Goal: Task Accomplishment & Management: Complete application form

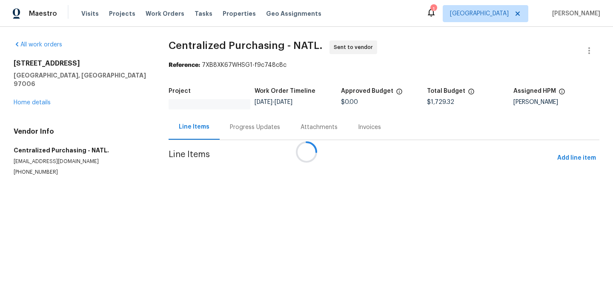
click at [507, 13] on div at bounding box center [306, 152] width 613 height 304
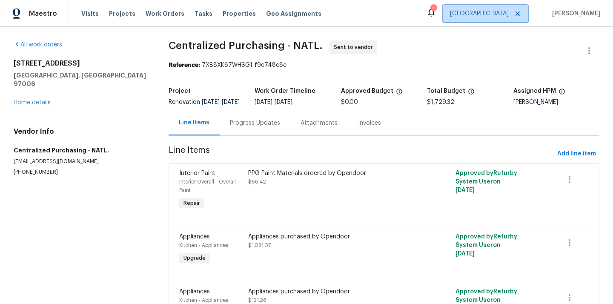
click at [507, 13] on span "Portland" at bounding box center [479, 13] width 59 height 9
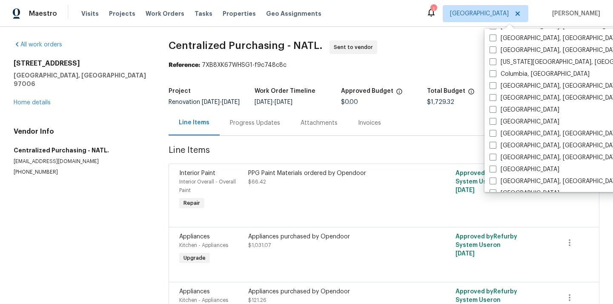
scroll to position [181, 0]
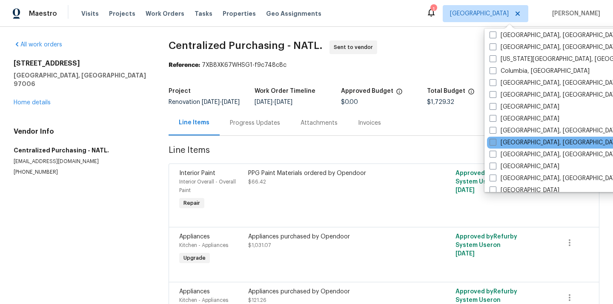
click at [495, 144] on span at bounding box center [492, 142] width 7 height 7
click at [495, 144] on input "Greensboro, NC" at bounding box center [492, 141] width 6 height 6
checkbox input "true"
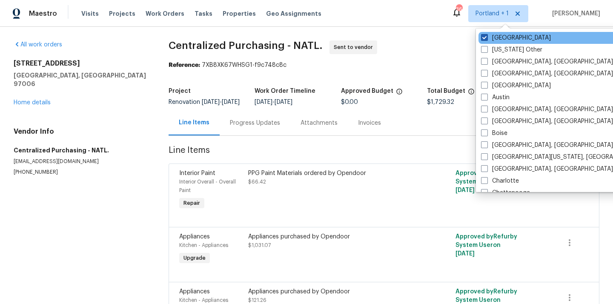
click at [491, 38] on label "Portland" at bounding box center [516, 38] width 70 height 9
click at [486, 38] on input "Portland" at bounding box center [484, 37] width 6 height 6
checkbox input "false"
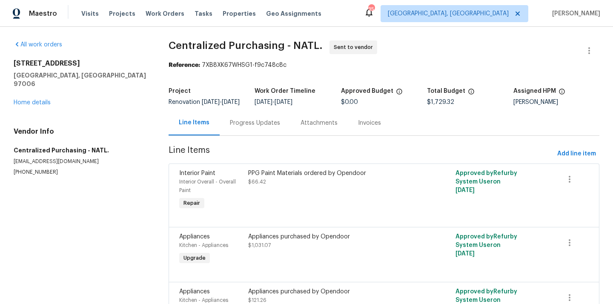
click at [114, 7] on div "Visits Projects Work Orders Tasks Properties Geo Assignments" at bounding box center [206, 13] width 250 height 17
click at [113, 14] on span "Projects" at bounding box center [122, 13] width 26 height 9
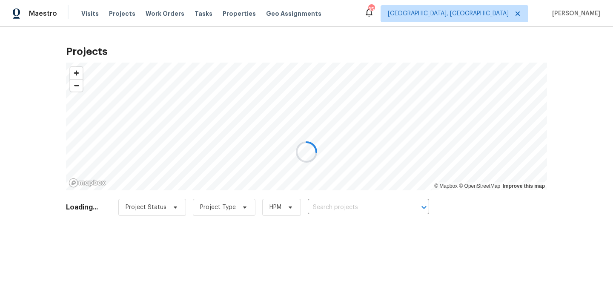
click at [330, 211] on div at bounding box center [306, 152] width 613 height 304
click at [330, 207] on div at bounding box center [306, 152] width 613 height 304
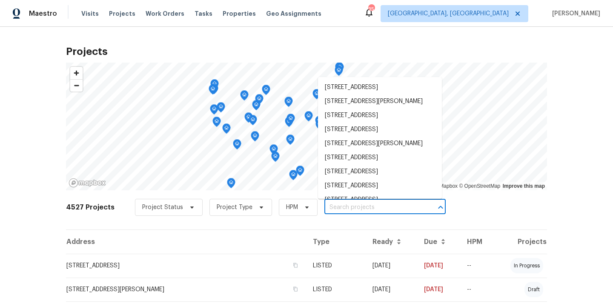
click at [330, 207] on input "text" at bounding box center [372, 207] width 97 height 13
paste input "3916 Rollingwood Ct., Trinity NC 27370"
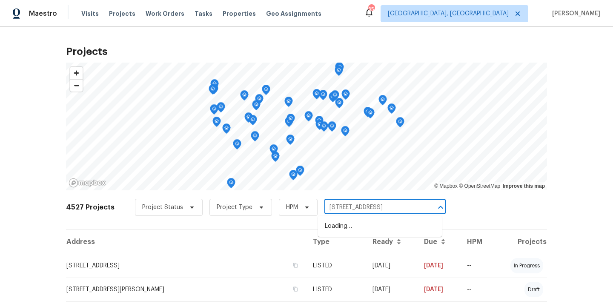
scroll to position [0, 14]
type input "3916 Rollingwood Ct., Trinity NC 27370"
click at [342, 207] on input "text" at bounding box center [372, 207] width 97 height 13
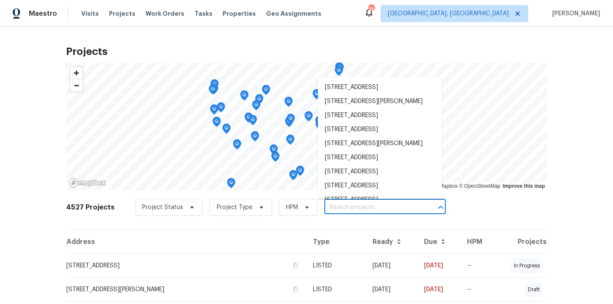
paste input "3916 Rollingwood Ct., Trinity NC 27370"
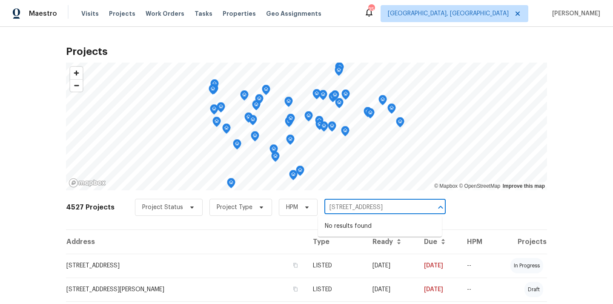
drag, startPoint x: 368, startPoint y: 206, endPoint x: 419, endPoint y: 205, distance: 51.9
click at [419, 205] on div "3916 Rollingwood Ct., Trinity NC 27370 ​" at bounding box center [384, 207] width 121 height 13
type input "3916 Rollingwood Ct"
click at [366, 227] on li "3916 Rollingwood Ct, Trinity, NC 27370" at bounding box center [380, 226] width 124 height 14
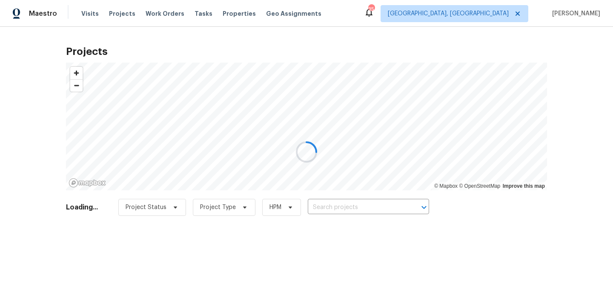
type input "3916 Rollingwood Ct, Trinity, NC 27370"
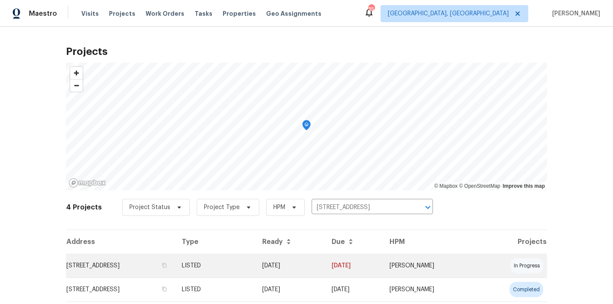
click at [175, 267] on td "3916 Rollingwood Ct, Trinity, NC 27370" at bounding box center [120, 266] width 109 height 24
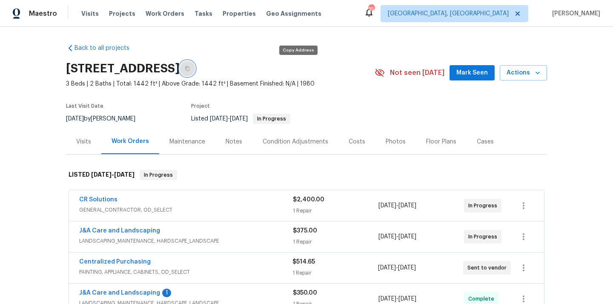
click at [195, 67] on button "button" at bounding box center [187, 68] width 15 height 15
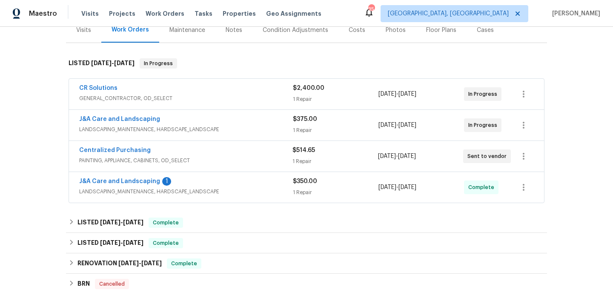
scroll to position [170, 0]
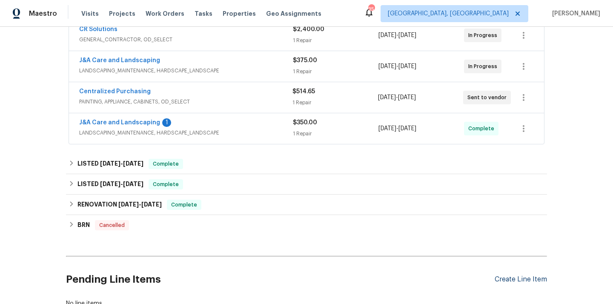
click at [522, 279] on div "Create Line Item" at bounding box center [520, 279] width 52 height 8
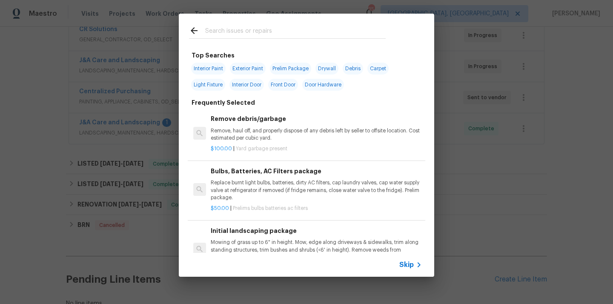
click at [280, 39] on div at bounding box center [287, 31] width 217 height 34
click at [279, 34] on input "text" at bounding box center [295, 32] width 180 height 13
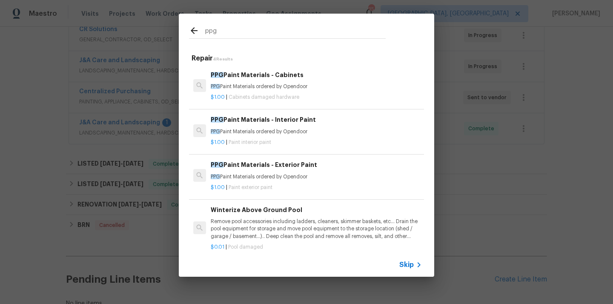
type input "ppg"
click at [284, 160] on h6 "PPG Paint Materials - Exterior Paint" at bounding box center [316, 164] width 211 height 9
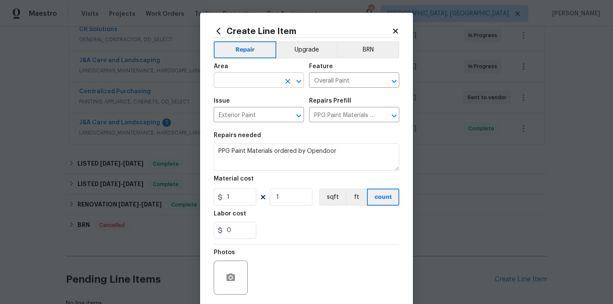
click at [257, 77] on input "text" at bounding box center [247, 80] width 66 height 13
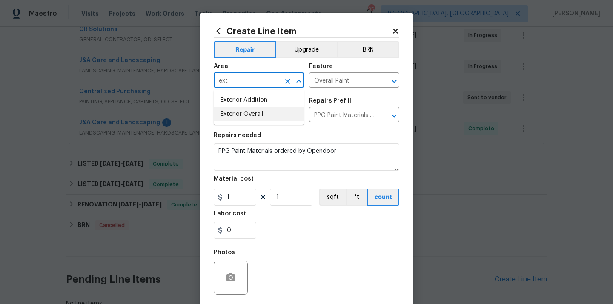
click at [247, 119] on li "Exterior Overall" at bounding box center [259, 114] width 90 height 14
type input "Exterior Overall"
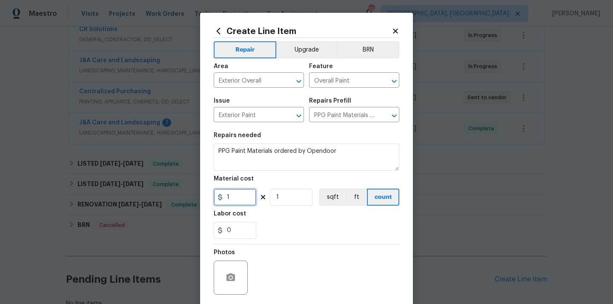
drag, startPoint x: 238, startPoint y: 198, endPoint x: 208, endPoint y: 198, distance: 29.4
click at [211, 198] on div "Create Line Item Repair Upgrade BRN Area Exterior Overall ​ Feature Overall Pai…" at bounding box center [306, 183] width 213 height 341
paste input "16.34"
type input "116.34"
click at [283, 224] on div "0" at bounding box center [306, 230] width 185 height 17
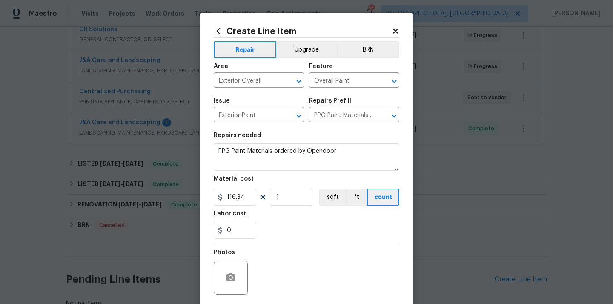
scroll to position [63, 0]
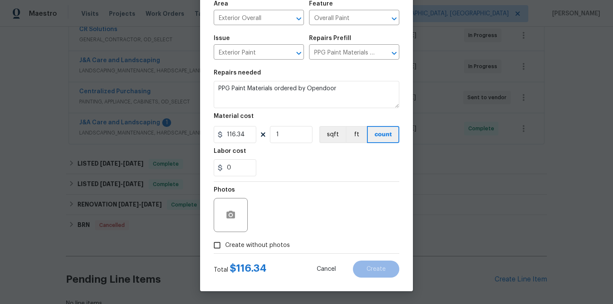
click at [267, 247] on span "Create without photos" at bounding box center [257, 245] width 65 height 9
click at [225, 247] on input "Create without photos" at bounding box center [217, 245] width 16 height 16
checkbox input "true"
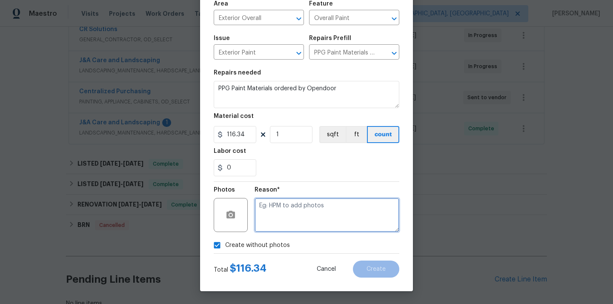
click at [292, 204] on textarea at bounding box center [326, 215] width 145 height 34
type textarea "N/A"
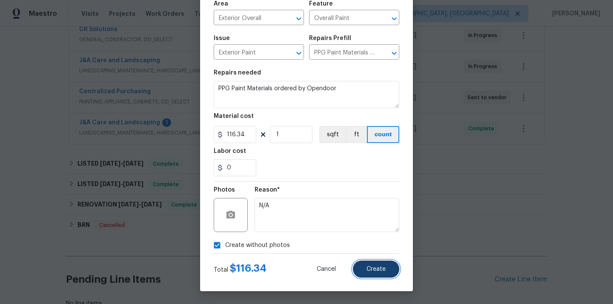
click at [376, 266] on span "Create" at bounding box center [375, 269] width 19 height 6
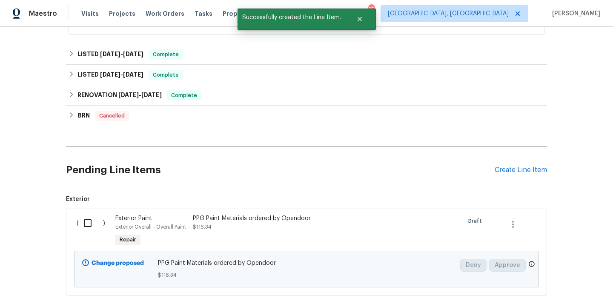
scroll to position [326, 0]
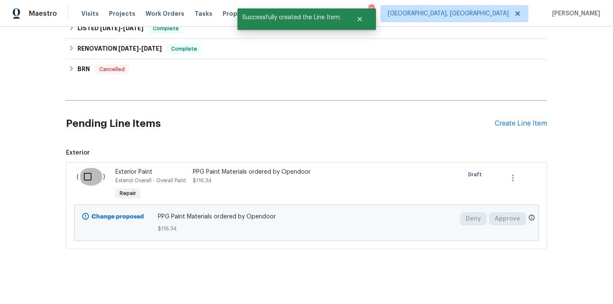
click at [83, 185] on input "checkbox" at bounding box center [91, 177] width 24 height 18
checkbox input "true"
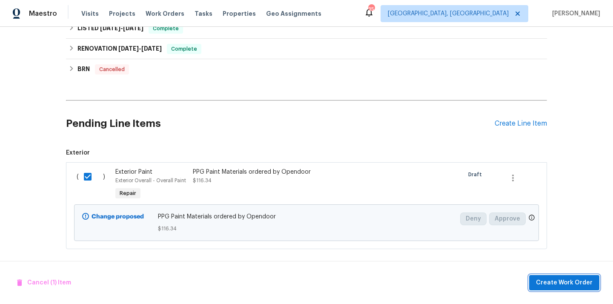
click at [552, 281] on span "Create Work Order" at bounding box center [564, 282] width 57 height 11
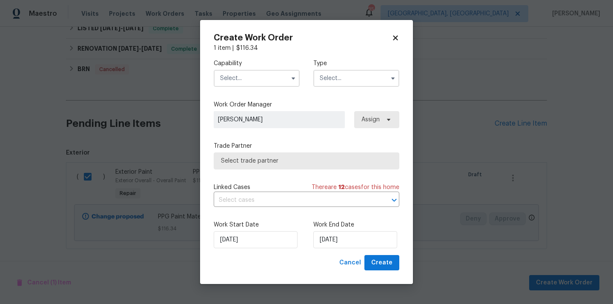
click at [285, 81] on input "text" at bounding box center [257, 78] width 86 height 17
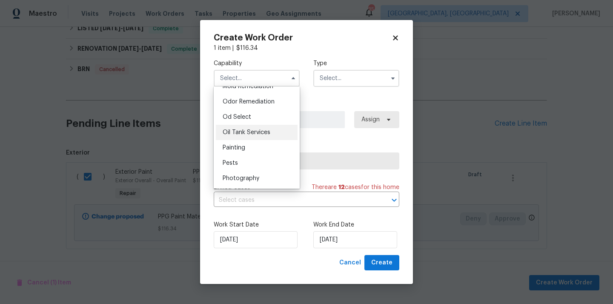
scroll to position [664, 0]
click at [257, 147] on div "Painting" at bounding box center [257, 147] width 82 height 15
type input "Painting"
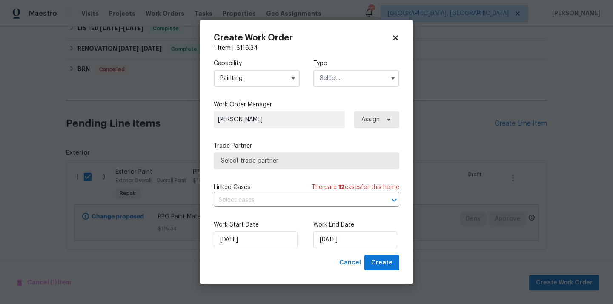
click at [348, 74] on input "text" at bounding box center [356, 78] width 86 height 17
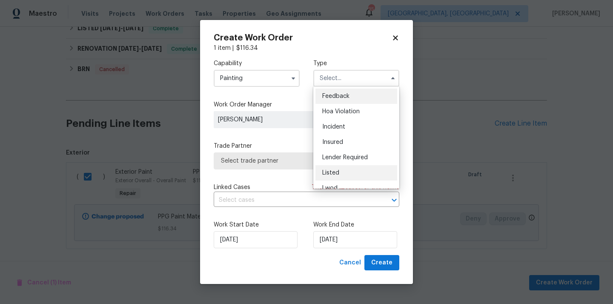
click at [347, 167] on div "Listed" at bounding box center [356, 172] width 82 height 15
type input "Listed"
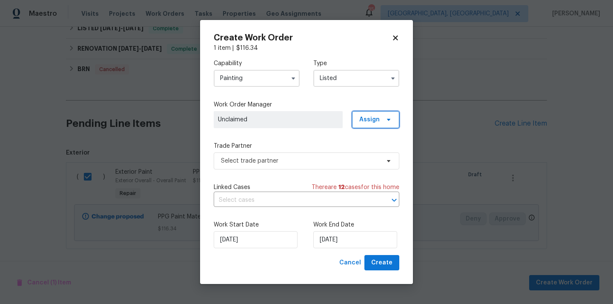
click at [374, 120] on span "Assign" at bounding box center [369, 119] width 20 height 9
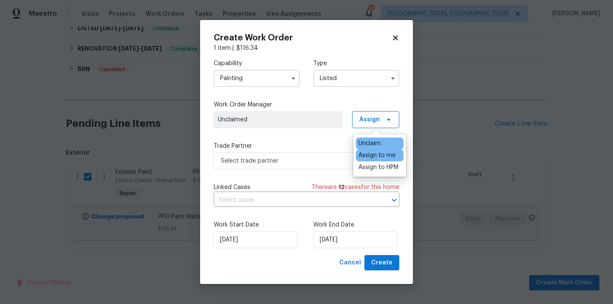
click at [369, 157] on div "Assign to me" at bounding box center [376, 155] width 37 height 9
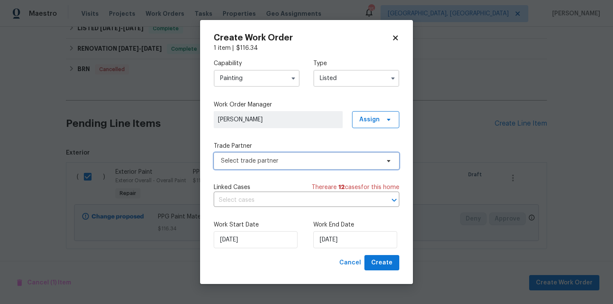
click at [319, 165] on span "Select trade partner" at bounding box center [306, 160] width 185 height 17
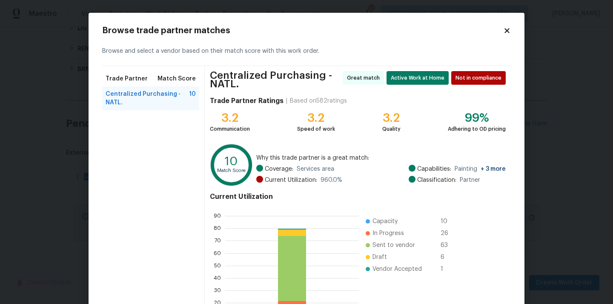
scroll to position [75, 0]
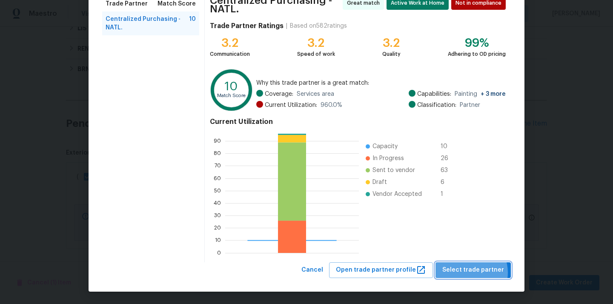
click at [471, 272] on span "Select trade partner" at bounding box center [473, 270] width 62 height 11
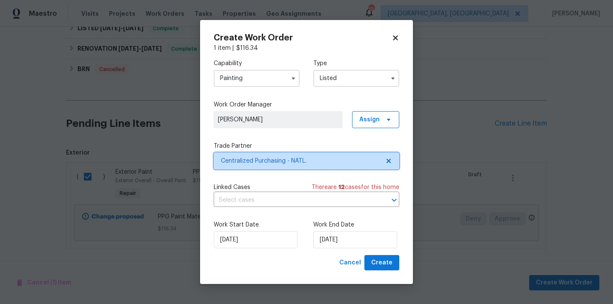
scroll to position [0, 0]
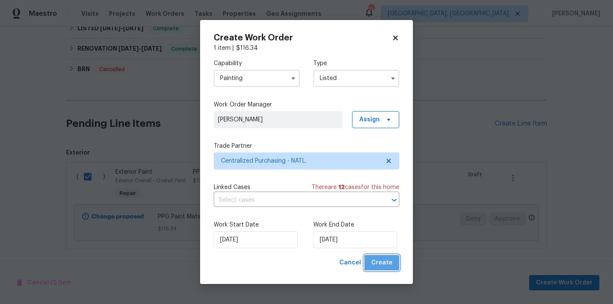
click at [394, 269] on button "Create" at bounding box center [381, 263] width 35 height 16
checkbox input "false"
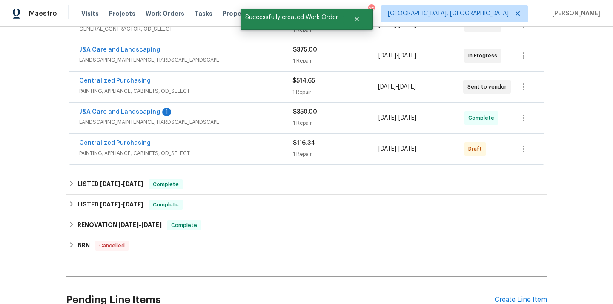
scroll to position [170, 0]
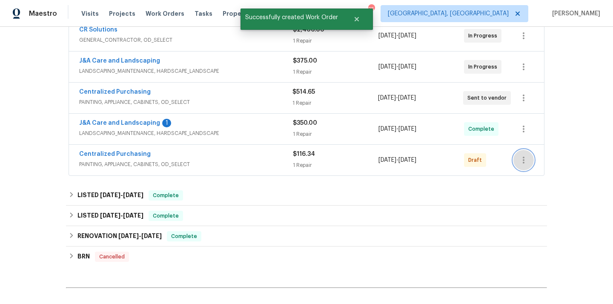
click at [522, 157] on icon "button" at bounding box center [523, 160] width 10 height 10
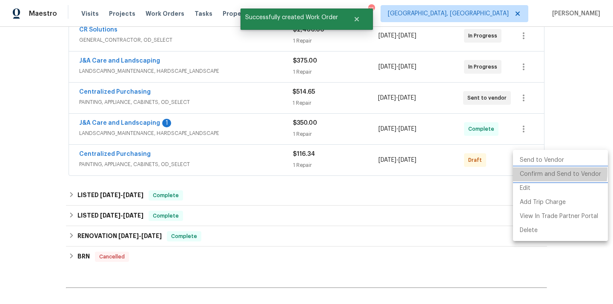
click at [525, 171] on li "Confirm and Send to Vendor" at bounding box center [560, 174] width 95 height 14
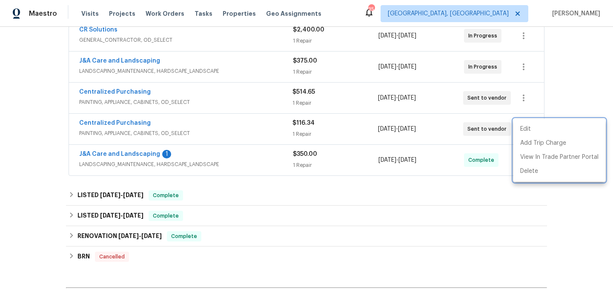
click at [105, 123] on div at bounding box center [306, 152] width 613 height 304
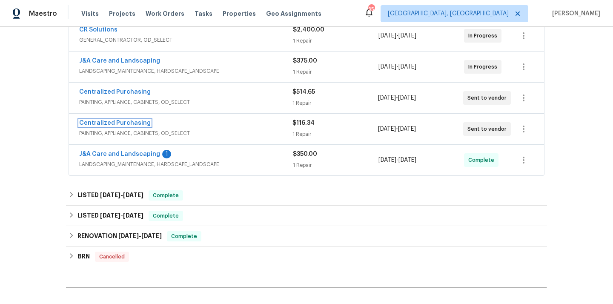
click at [105, 123] on link "Centralized Purchasing" at bounding box center [114, 123] width 71 height 6
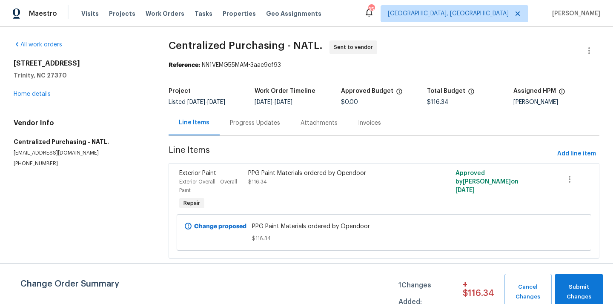
click at [218, 86] on div "Project Listed 9/16/2025 - 9/25/2025 Work Order Timeline 9/24/2025 - 9/24/2025 …" at bounding box center [383, 96] width 430 height 27
click at [123, 15] on span "Projects" at bounding box center [122, 13] width 26 height 9
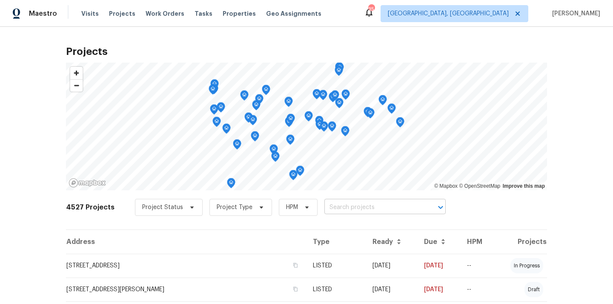
click at [374, 204] on input "text" at bounding box center [372, 207] width 97 height 13
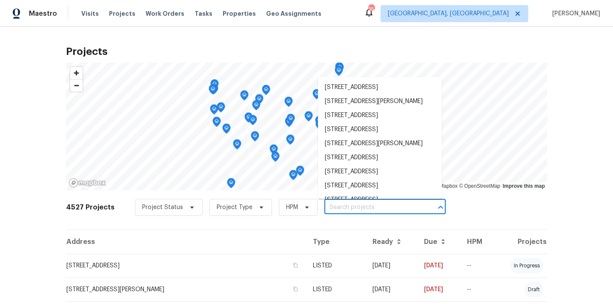
paste input "2816 Cypress Park Rd, Greensboro, NC 27407"
type input "2816 Cypress Park Rd, Greensboro, NC 27407"
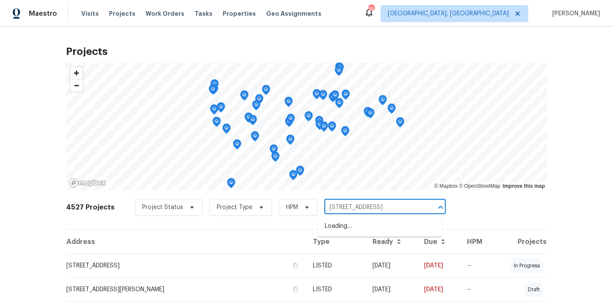
scroll to position [0, 31]
click at [356, 225] on li "2816 Cypress Park Rd, Greensboro, NC 27407" at bounding box center [380, 226] width 124 height 14
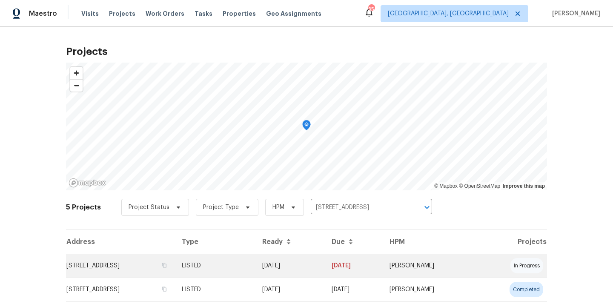
click at [175, 259] on td "2816 Cypress Park Rd, Greensboro, NC 27407" at bounding box center [120, 266] width 109 height 24
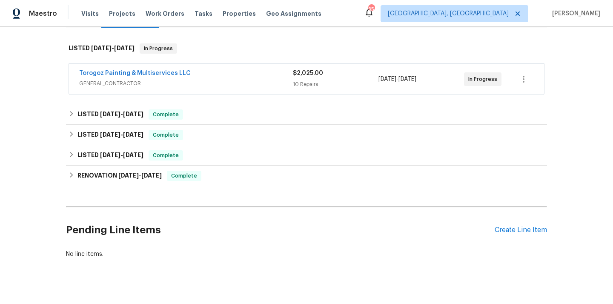
scroll to position [139, 0]
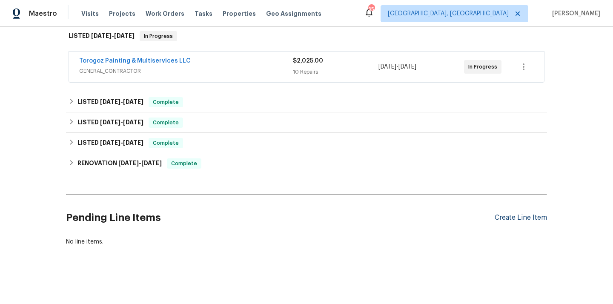
click at [514, 219] on div "Create Line Item" at bounding box center [520, 218] width 52 height 8
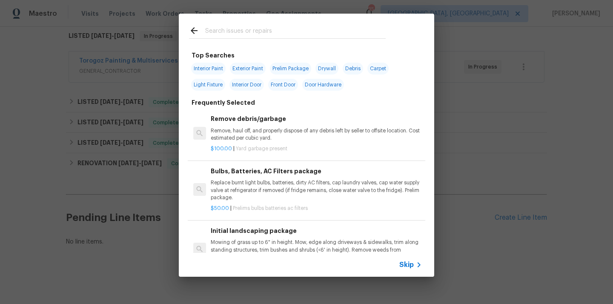
click at [325, 33] on input "text" at bounding box center [295, 32] width 180 height 13
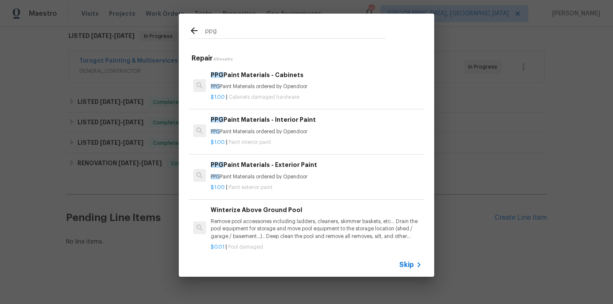
type input "ppg"
click at [290, 134] on p "PPG Paint Materials ordered by Opendoor" at bounding box center [316, 131] width 211 height 7
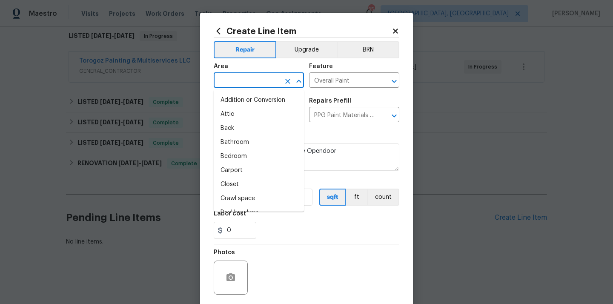
click at [259, 79] on input "text" at bounding box center [247, 80] width 66 height 13
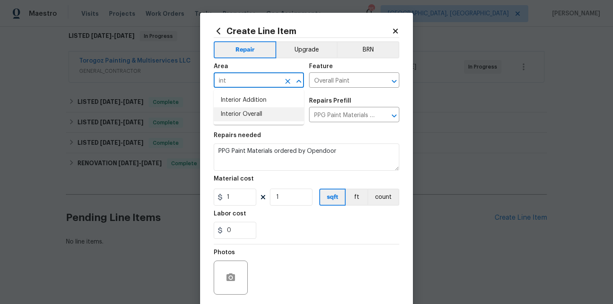
click at [258, 122] on ul "Interior Addition Interior Overall" at bounding box center [259, 107] width 90 height 35
click at [259, 120] on li "Interior Overall" at bounding box center [259, 114] width 90 height 14
type input "Interior Overall"
drag, startPoint x: 238, startPoint y: 203, endPoint x: 199, endPoint y: 199, distance: 39.4
click at [207, 200] on div "Create Line Item Repair Upgrade BRN Area Interior Overall ​ Feature Overall Pai…" at bounding box center [306, 183] width 213 height 341
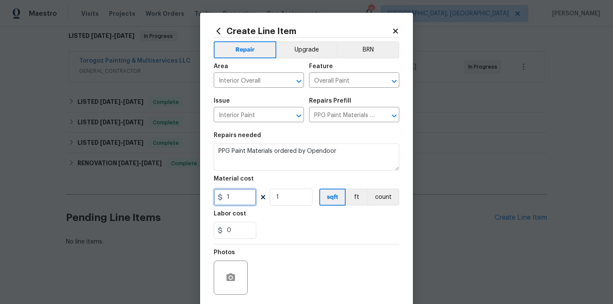
paste input "52.28"
type input "52.28"
click at [269, 234] on div "0" at bounding box center [306, 230] width 185 height 17
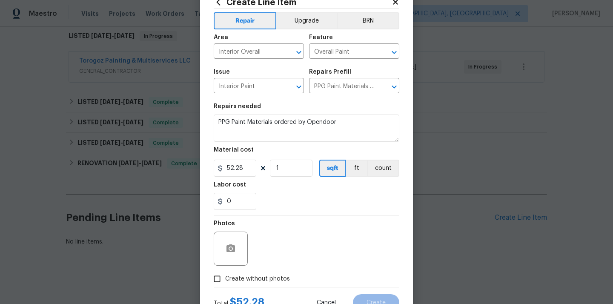
scroll to position [63, 0]
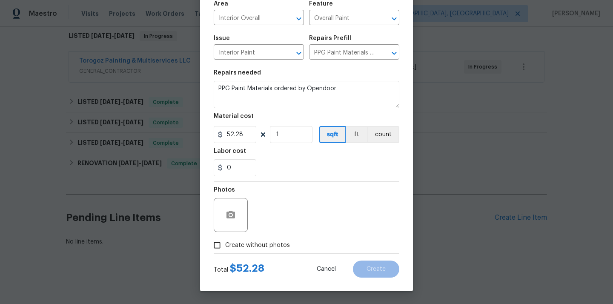
click at [266, 258] on div "Total $ 52.28 Cancel Create" at bounding box center [306, 266] width 185 height 24
click at [267, 246] on span "Create without photos" at bounding box center [257, 245] width 65 height 9
click at [225, 246] on input "Create without photos" at bounding box center [217, 245] width 16 height 16
checkbox input "true"
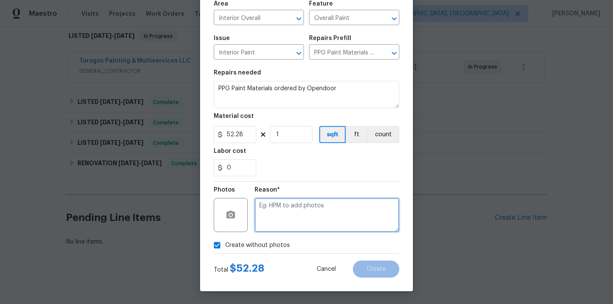
click at [287, 215] on textarea at bounding box center [326, 215] width 145 height 34
type textarea "N/A"
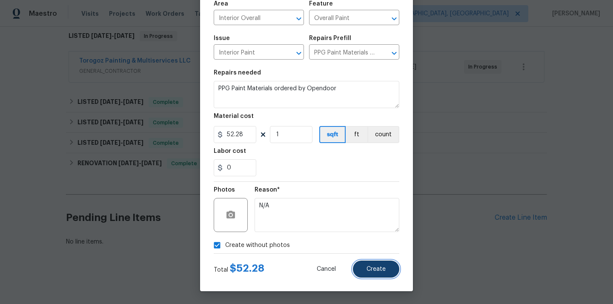
click at [376, 263] on button "Create" at bounding box center [376, 268] width 46 height 17
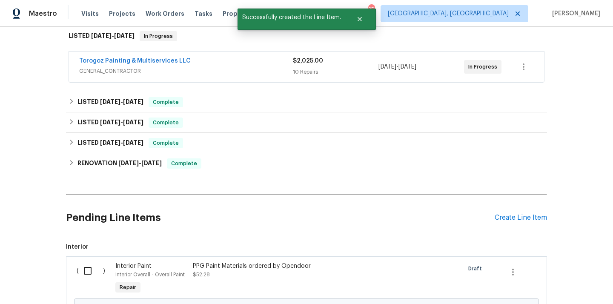
click at [91, 272] on input "checkbox" at bounding box center [91, 271] width 24 height 18
checkbox input "true"
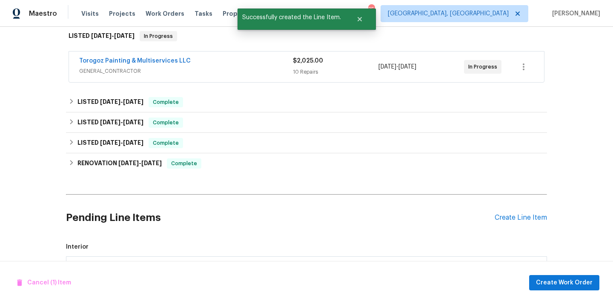
click at [566, 273] on div "Cancel (1) Item Create Work Order" at bounding box center [306, 282] width 613 height 43
click at [556, 278] on span "Create Work Order" at bounding box center [564, 282] width 57 height 11
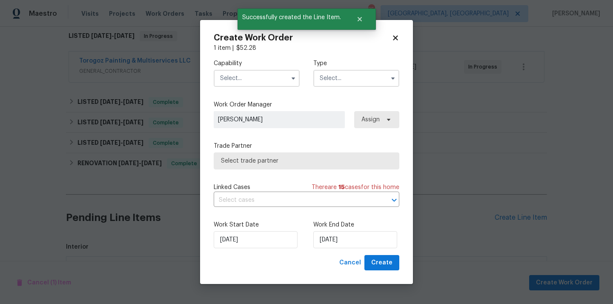
click at [259, 71] on input "text" at bounding box center [257, 78] width 86 height 17
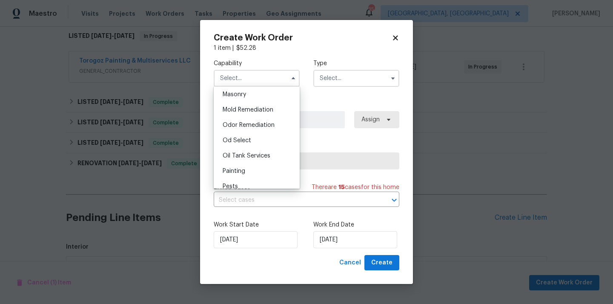
scroll to position [639, 0]
click at [257, 172] on div "Painting" at bounding box center [257, 171] width 82 height 15
type input "Painting"
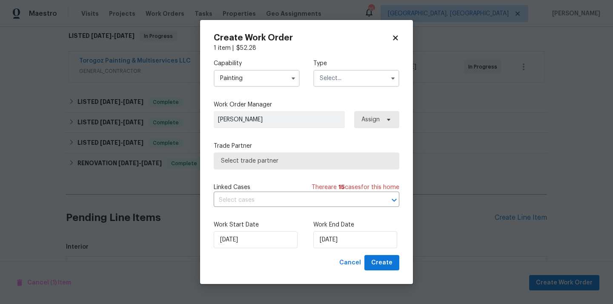
click at [349, 73] on input "text" at bounding box center [356, 78] width 86 height 17
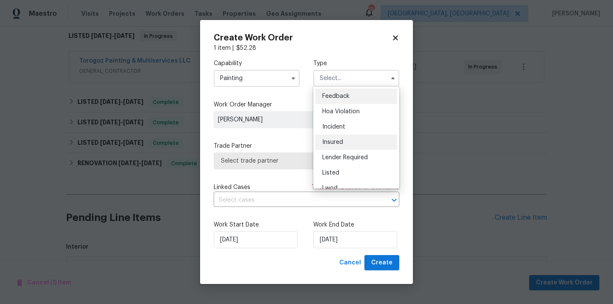
scroll to position [101, 0]
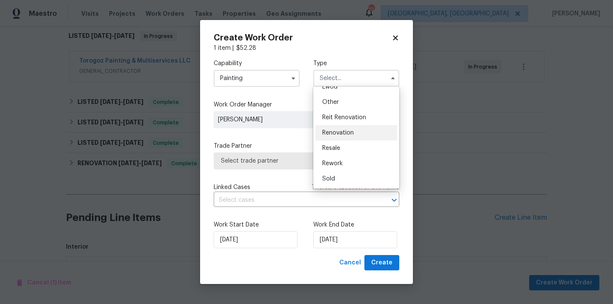
click at [347, 134] on span "Renovation" at bounding box center [337, 133] width 31 height 6
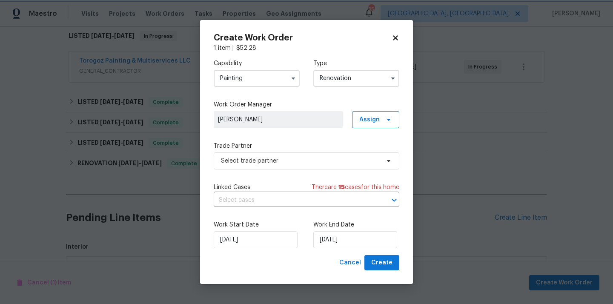
scroll to position [0, 0]
click at [353, 77] on input "Renovation" at bounding box center [356, 78] width 86 height 17
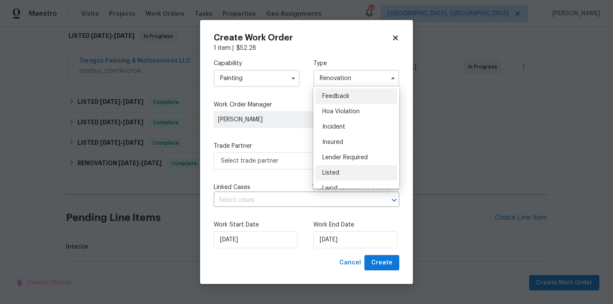
click at [345, 171] on div "Listed" at bounding box center [356, 172] width 82 height 15
type input "Listed"
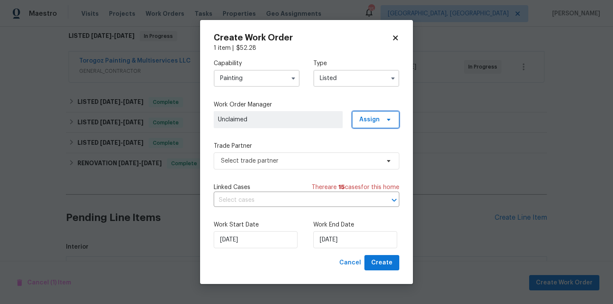
click at [372, 122] on span "Assign" at bounding box center [369, 119] width 20 height 9
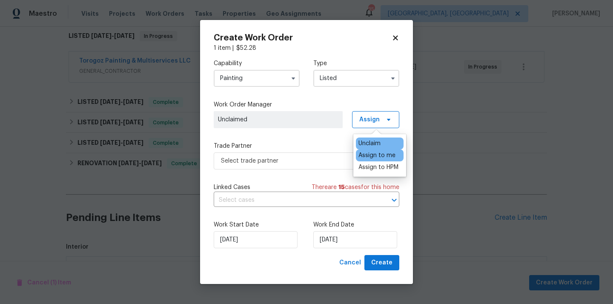
click at [371, 155] on div "Assign to me" at bounding box center [376, 155] width 37 height 9
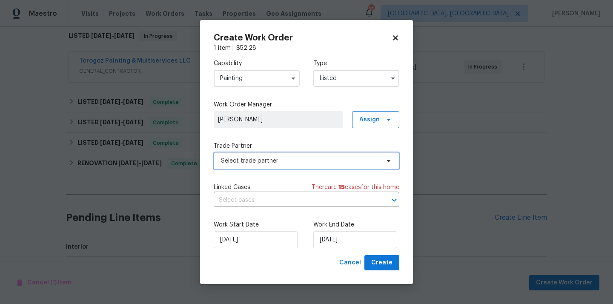
click at [316, 162] on span "Select trade partner" at bounding box center [300, 161] width 159 height 9
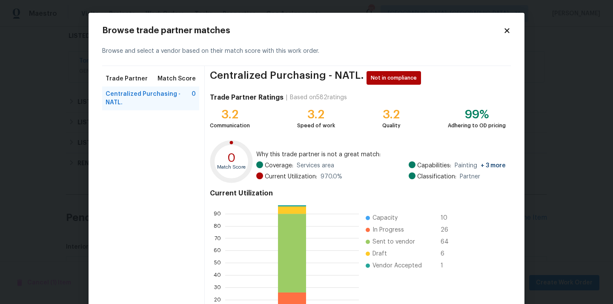
scroll to position [71, 0]
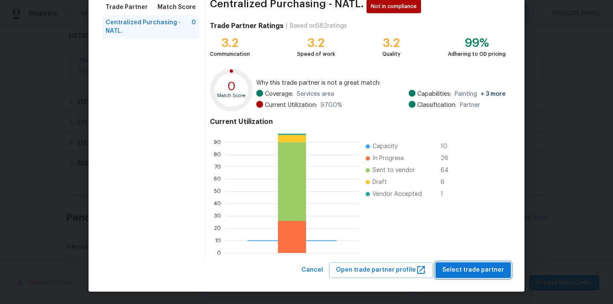
click at [459, 268] on span "Select trade partner" at bounding box center [473, 270] width 62 height 11
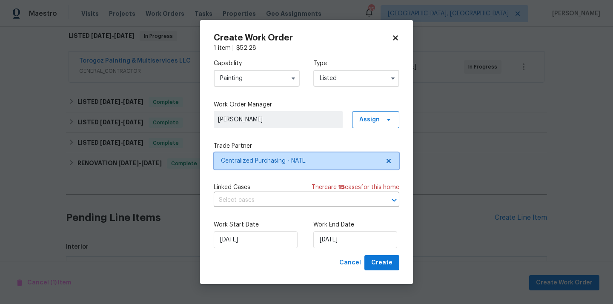
scroll to position [0, 0]
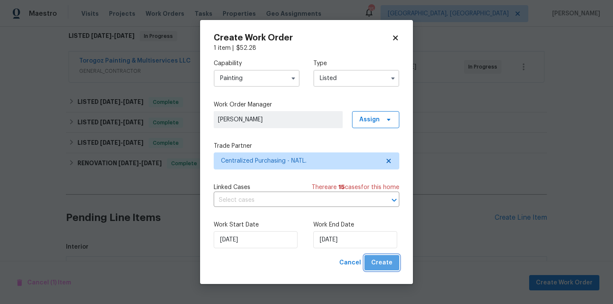
click at [384, 262] on span "Create" at bounding box center [381, 262] width 21 height 11
checkbox input "false"
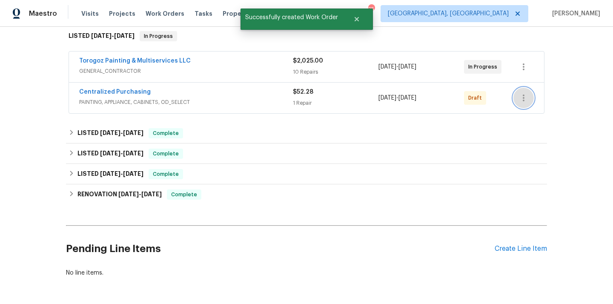
click at [524, 91] on button "button" at bounding box center [523, 98] width 20 height 20
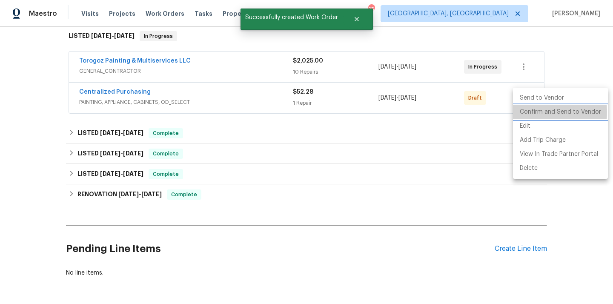
click at [529, 112] on li "Confirm and Send to Vendor" at bounding box center [560, 112] width 95 height 14
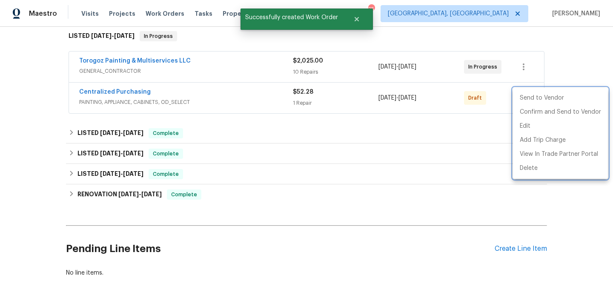
click at [199, 103] on div at bounding box center [306, 152] width 613 height 304
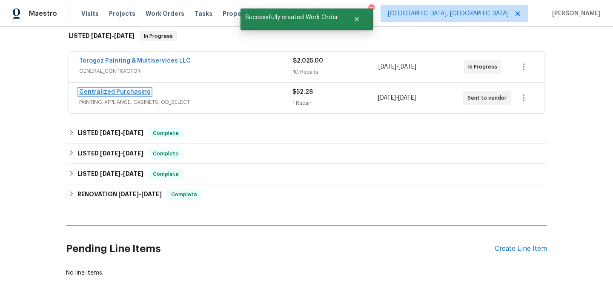
click at [124, 90] on link "Centralized Purchasing" at bounding box center [114, 92] width 71 height 6
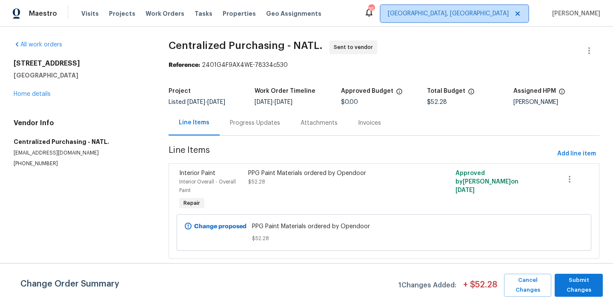
click at [502, 17] on span "Greensboro, NC" at bounding box center [448, 13] width 121 height 9
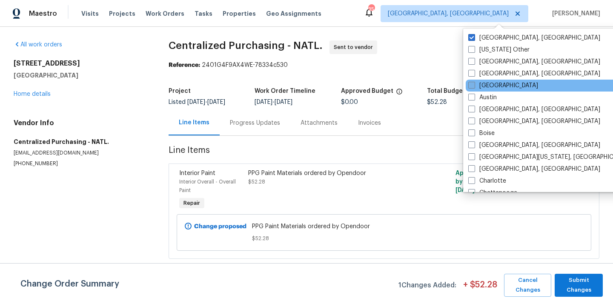
click at [493, 87] on label "[GEOGRAPHIC_DATA]" at bounding box center [503, 85] width 70 height 9
click at [473, 87] on input "[GEOGRAPHIC_DATA]" at bounding box center [471, 84] width 6 height 6
checkbox input "true"
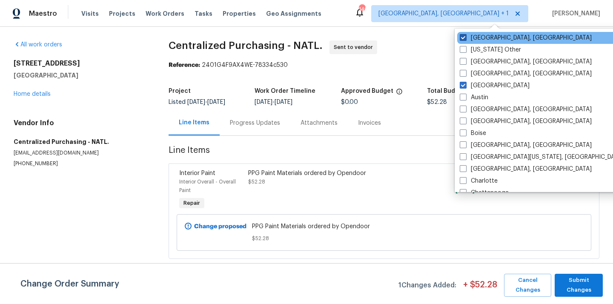
click at [486, 40] on label "Greensboro, NC" at bounding box center [525, 38] width 132 height 9
click at [465, 39] on input "Greensboro, NC" at bounding box center [462, 37] width 6 height 6
checkbox input "false"
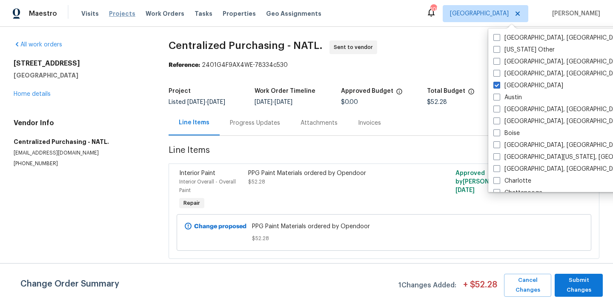
click at [120, 11] on span "Projects" at bounding box center [122, 13] width 26 height 9
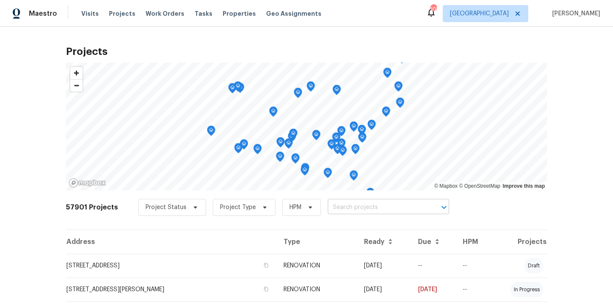
click at [405, 209] on input "text" at bounding box center [376, 207] width 97 height 13
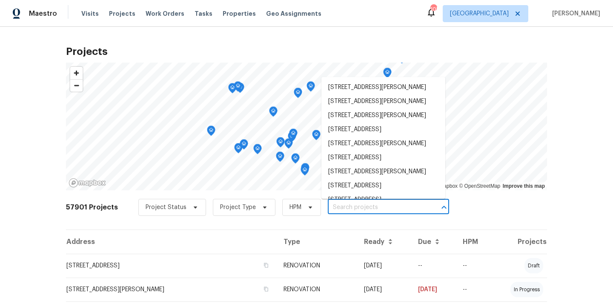
paste input "2725 Bailey Pl NE, Conyers, GA 30013"
type input "2725 Bailey Pl NE, Conyers, GA 30013"
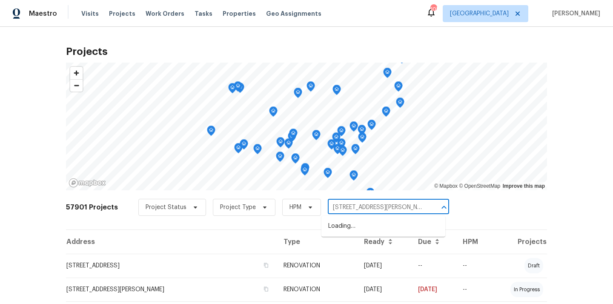
scroll to position [0, 9]
click at [385, 225] on li "2725 Bailey Pl NE, Conyers, GA 30013" at bounding box center [383, 226] width 124 height 14
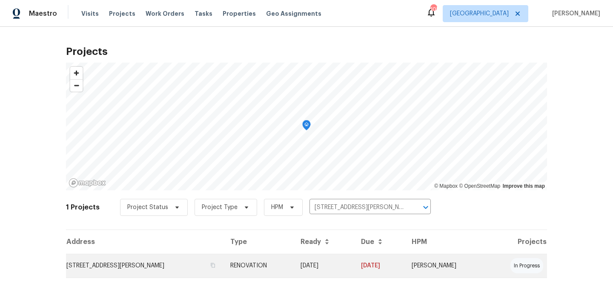
click at [168, 268] on td "2725 Bailey Pl NE, Conyers, GA 30013" at bounding box center [144, 266] width 157 height 24
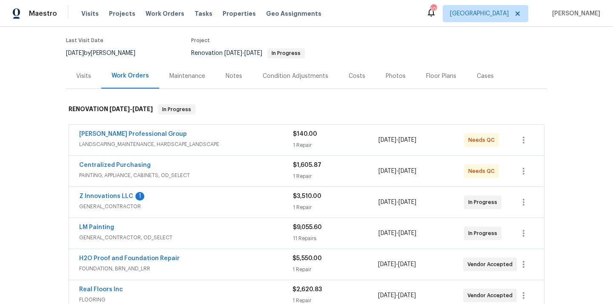
scroll to position [66, 0]
click at [134, 166] on link "Centralized Purchasing" at bounding box center [114, 164] width 71 height 6
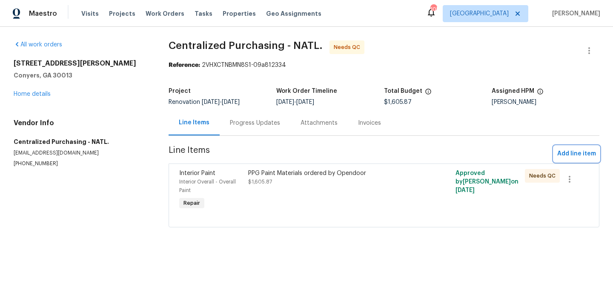
click at [575, 151] on span "Add line item" at bounding box center [576, 153] width 39 height 11
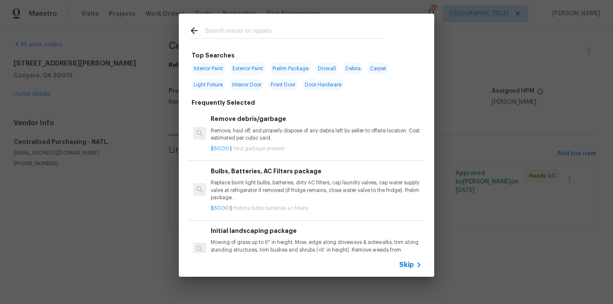
click at [375, 37] on input "text" at bounding box center [295, 32] width 180 height 13
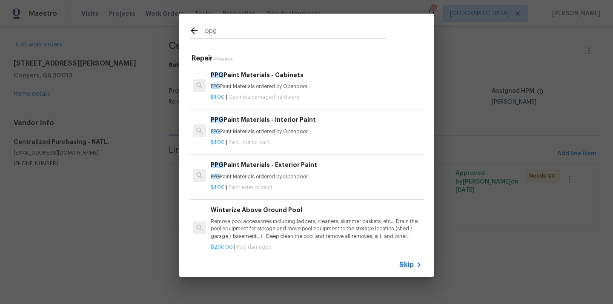
type input "ppg"
click at [290, 89] on p "PPG Paint Materials ordered by Opendoor" at bounding box center [316, 86] width 211 height 7
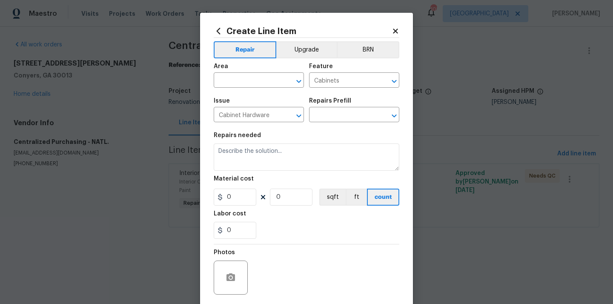
type input "PPG Paint Materials - Cabinets $1.00"
type textarea "PPG Paint Materials ordered by Opendoor"
type input "1"
click at [265, 80] on input "text" at bounding box center [247, 80] width 66 height 13
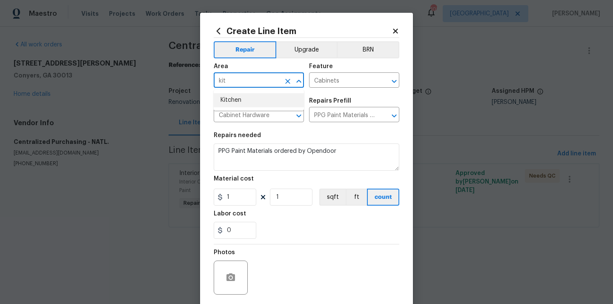
click at [246, 105] on li "Kitchen" at bounding box center [259, 100] width 90 height 14
type input "Kitchen"
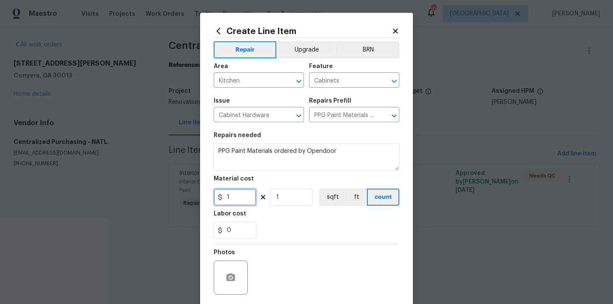
drag, startPoint x: 236, startPoint y: 204, endPoint x: 206, endPoint y: 200, distance: 30.4
click at [206, 200] on div "Create Line Item Repair Upgrade BRN Area Kitchen ​ Feature Cabinets ​ Issue Cab…" at bounding box center [306, 183] width 213 height 341
paste input "70.62"
type input "170.62"
click at [280, 228] on div "0" at bounding box center [306, 230] width 185 height 17
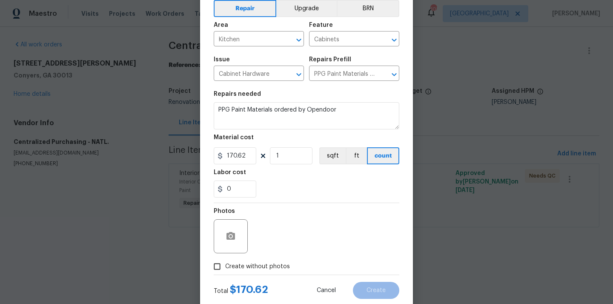
scroll to position [63, 0]
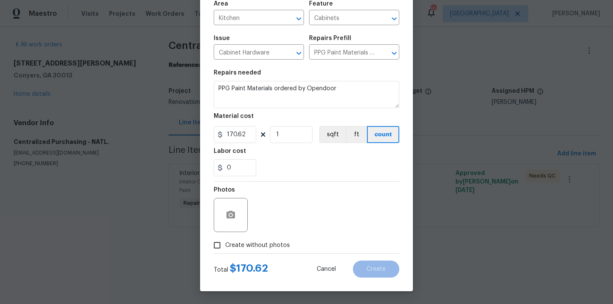
click at [267, 241] on span "Create without photos" at bounding box center [257, 245] width 65 height 9
click at [225, 241] on input "Create without photos" at bounding box center [217, 245] width 16 height 16
checkbox input "true"
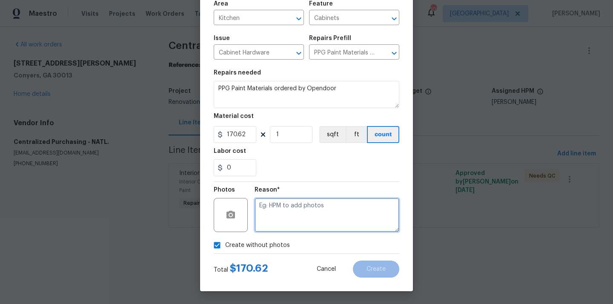
click at [277, 216] on textarea at bounding box center [326, 215] width 145 height 34
type textarea "N/A"
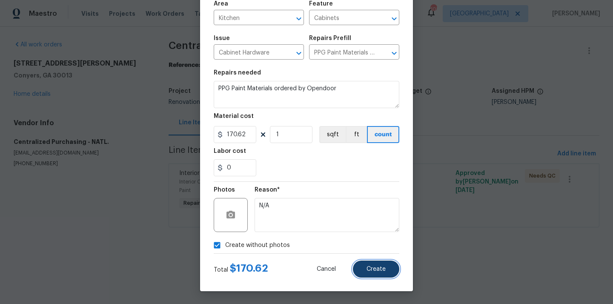
click at [364, 272] on button "Create" at bounding box center [376, 268] width 46 height 17
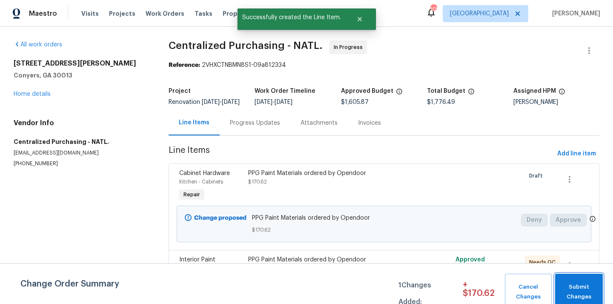
click at [580, 282] on button "Submit Changes" at bounding box center [579, 292] width 48 height 37
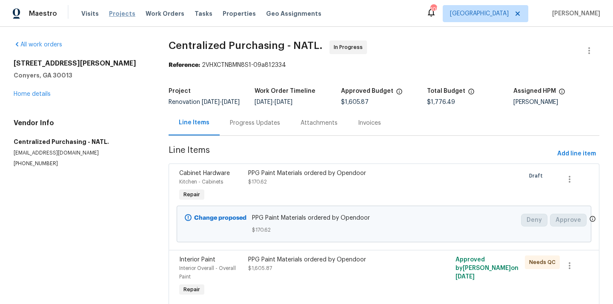
click at [122, 14] on span "Projects" at bounding box center [122, 13] width 26 height 9
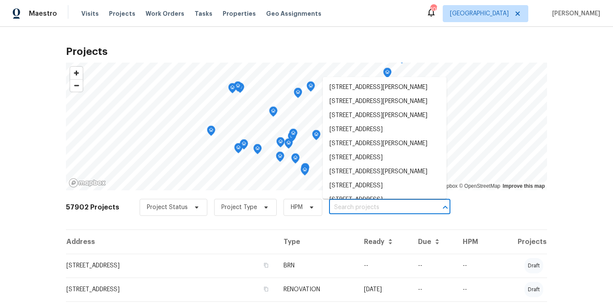
click at [381, 204] on input "text" at bounding box center [377, 207] width 97 height 13
paste input "6372"
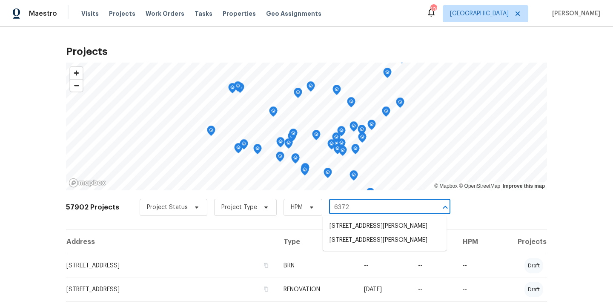
type input "6372"
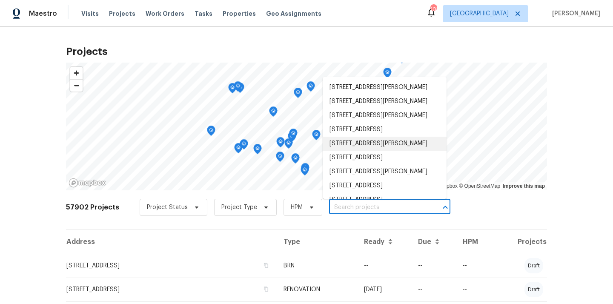
paste input "2811 Carnes Rd, Jonesboro, GA 30236"
type input "2811 Carnes Rd, Jonesboro, GA 30236"
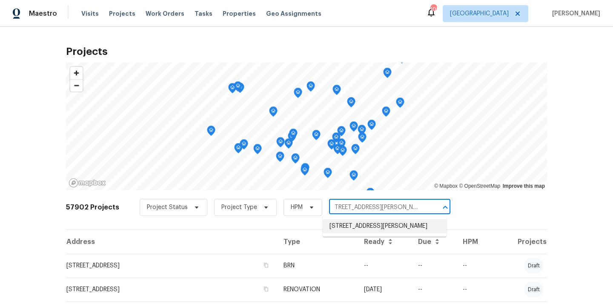
click at [344, 227] on li "2811 Carnes Rd, Jonesboro, GA 30236" at bounding box center [384, 226] width 124 height 14
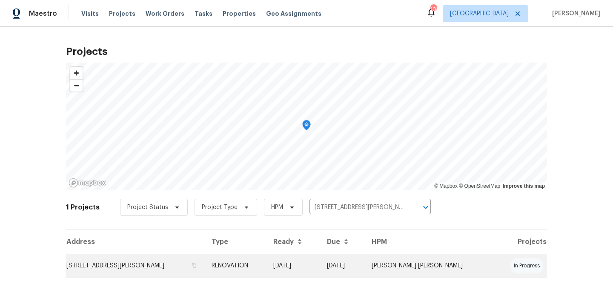
click at [192, 265] on td "2811 Carnes Rd, Jonesboro, GA 30236" at bounding box center [135, 266] width 139 height 24
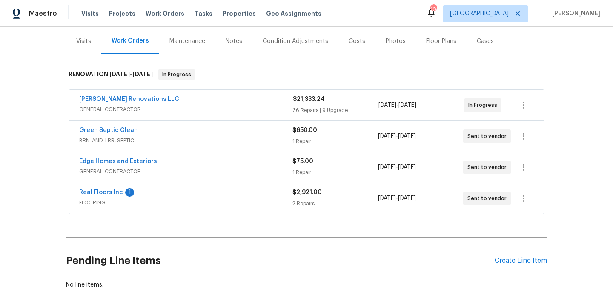
scroll to position [143, 0]
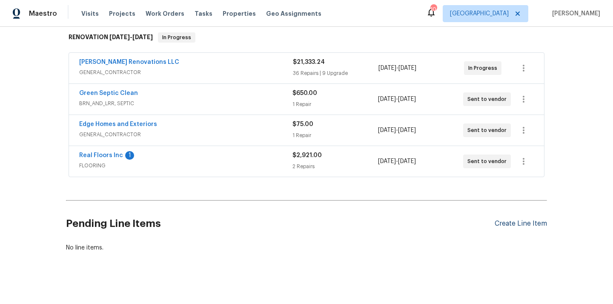
click at [511, 220] on div "Create Line Item" at bounding box center [520, 224] width 52 height 8
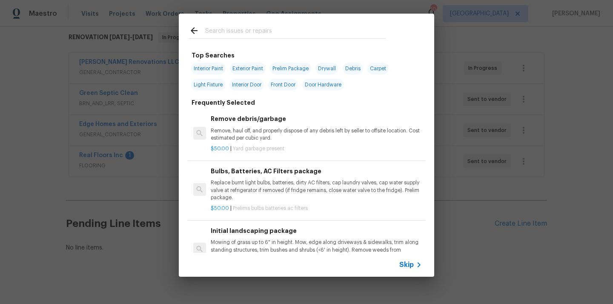
click at [284, 20] on div at bounding box center [287, 31] width 217 height 34
click at [279, 28] on input "text" at bounding box center [295, 32] width 180 height 13
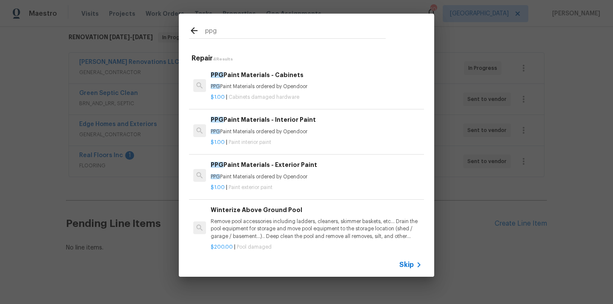
type input "ppg"
click at [268, 87] on p "PPG Paint Materials ordered by Opendoor" at bounding box center [316, 86] width 211 height 7
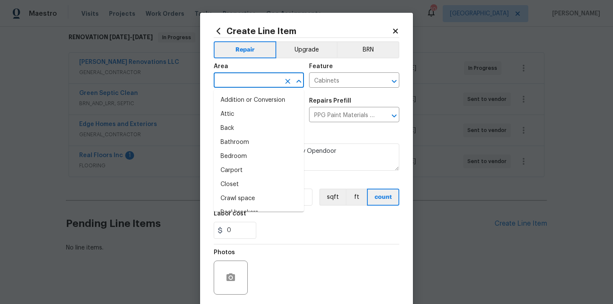
click at [274, 81] on input "text" at bounding box center [247, 80] width 66 height 13
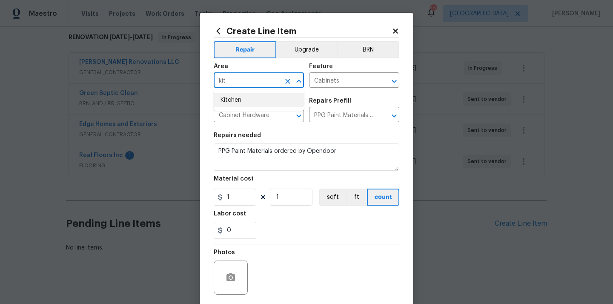
click at [260, 103] on li "Kitchen" at bounding box center [259, 100] width 90 height 14
type input "Kitchen"
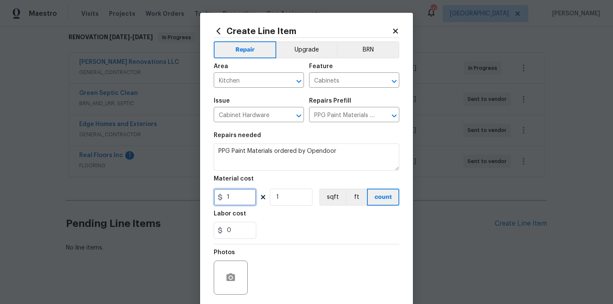
drag, startPoint x: 239, startPoint y: 200, endPoint x: 199, endPoint y: 197, distance: 40.1
click at [197, 197] on div "Create Line Item Repair Upgrade BRN Area Kitchen ​ Feature Cabinets ​ Issue Cab…" at bounding box center [306, 152] width 613 height 304
paste input "413.93"
type input "413.93"
click at [279, 211] on div "Labor cost" at bounding box center [306, 216] width 185 height 11
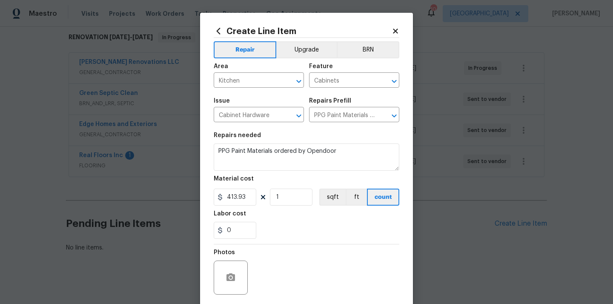
scroll to position [63, 0]
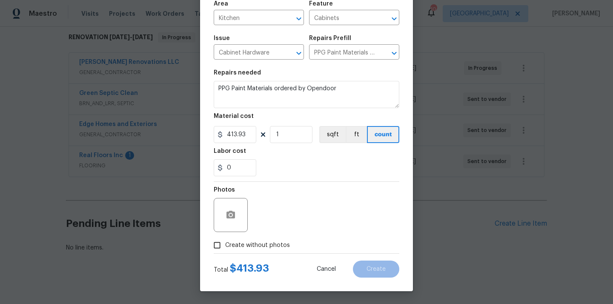
click at [274, 241] on span "Create without photos" at bounding box center [257, 245] width 65 height 9
click at [225, 241] on input "Create without photos" at bounding box center [217, 245] width 16 height 16
checkbox input "true"
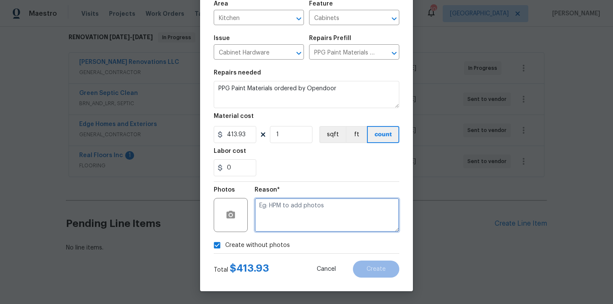
click at [286, 210] on textarea at bounding box center [326, 215] width 145 height 34
type textarea "N/A"
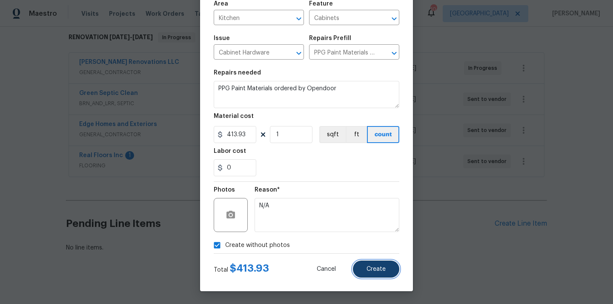
click at [379, 270] on span "Create" at bounding box center [375, 269] width 19 height 6
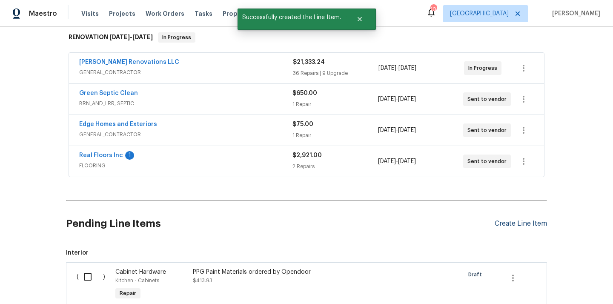
click at [506, 220] on div "Create Line Item" at bounding box center [520, 224] width 52 height 8
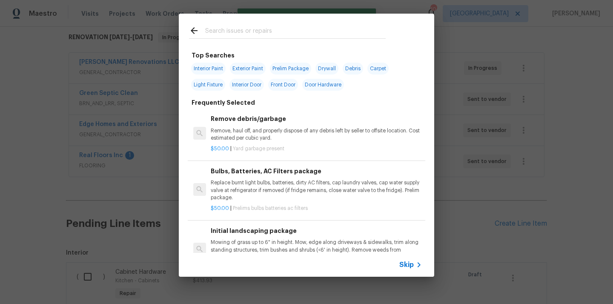
click at [285, 34] on input "text" at bounding box center [295, 32] width 180 height 13
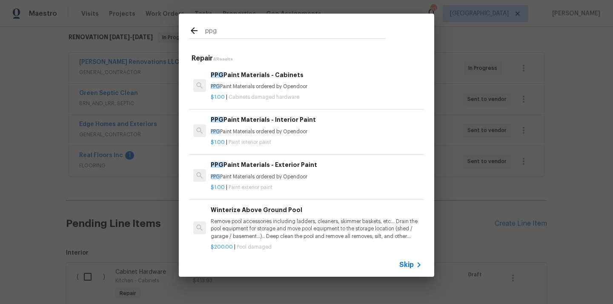
type input "ppg"
click at [283, 127] on div "PPG Paint Materials - Interior Paint PPG Paint Materials ordered by Opendoor" at bounding box center [316, 125] width 211 height 20
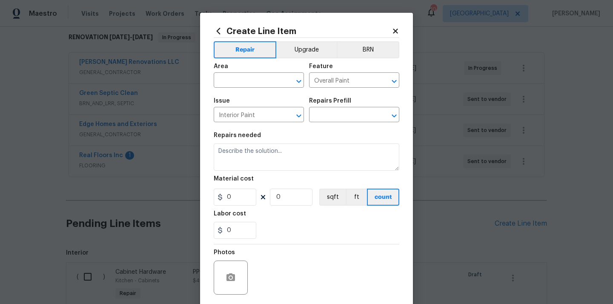
type input "PPG Paint Materials - Interior Paint $1.00"
type textarea "PPG Paint Materials ordered by Opendoor"
type input "1"
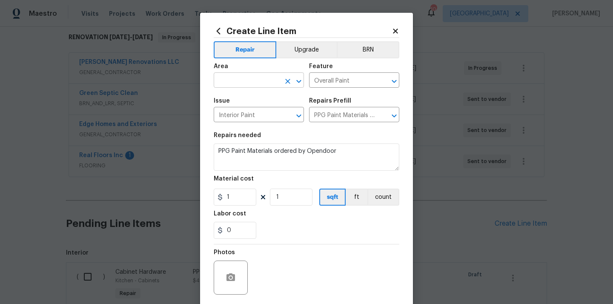
click at [251, 80] on input "text" at bounding box center [247, 80] width 66 height 13
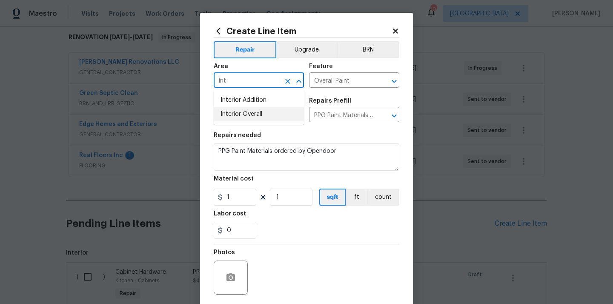
click at [242, 109] on li "Interior Overall" at bounding box center [259, 114] width 90 height 14
type input "Interior Overall"
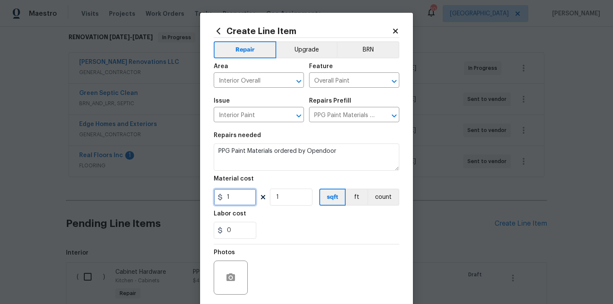
drag, startPoint x: 239, startPoint y: 200, endPoint x: 216, endPoint y: 199, distance: 23.0
click at [217, 199] on div "1" at bounding box center [235, 196] width 43 height 17
paste input "630.02"
type input "1630.02"
click at [302, 234] on div "0" at bounding box center [306, 230] width 185 height 17
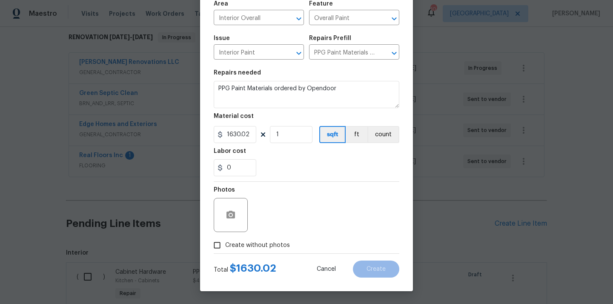
click at [280, 244] on span "Create without photos" at bounding box center [257, 245] width 65 height 9
click at [225, 244] on input "Create without photos" at bounding box center [217, 245] width 16 height 16
checkbox input "true"
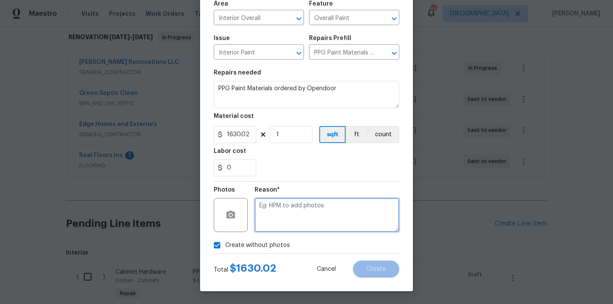
click at [289, 214] on textarea at bounding box center [326, 215] width 145 height 34
type textarea "N/A"
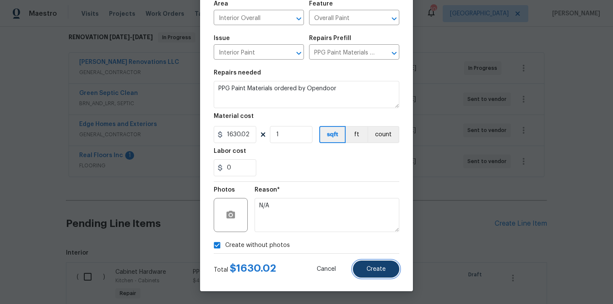
click at [373, 277] on button "Create" at bounding box center [376, 268] width 46 height 17
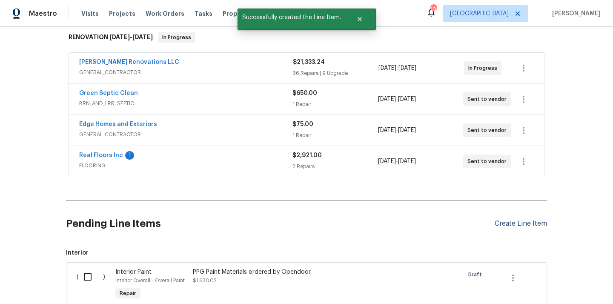
click at [506, 220] on div "Create Line Item" at bounding box center [520, 224] width 52 height 8
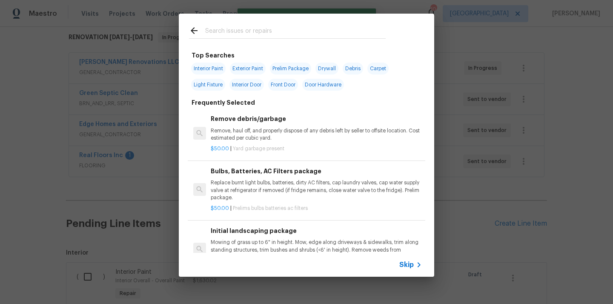
click at [290, 33] on input "text" at bounding box center [295, 32] width 180 height 13
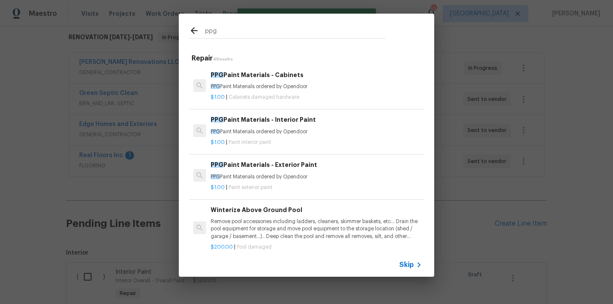
type input "ppg"
click at [277, 183] on div "$1.00 | Paint exterior paint" at bounding box center [316, 185] width 211 height 11
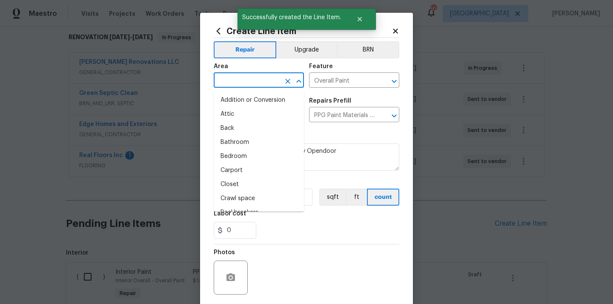
click at [268, 77] on input "text" at bounding box center [247, 80] width 66 height 13
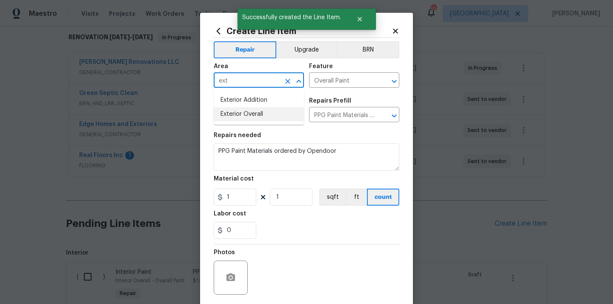
click at [248, 117] on li "Exterior Overall" at bounding box center [259, 114] width 90 height 14
type input "Exterior Overall"
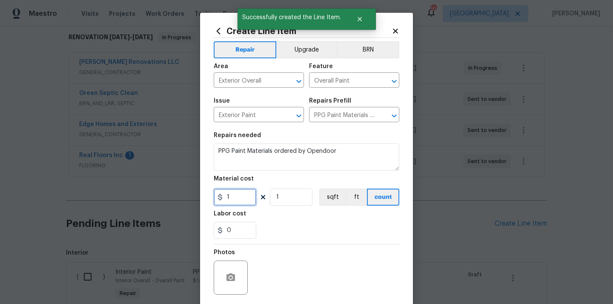
drag, startPoint x: 236, startPoint y: 196, endPoint x: 213, endPoint y: 194, distance: 23.4
click at [222, 196] on div "1" at bounding box center [235, 196] width 43 height 17
paste input "71.69"
type input "71.69"
click at [294, 231] on div "0" at bounding box center [306, 230] width 185 height 17
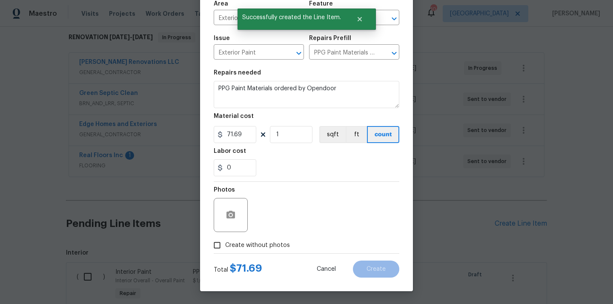
click at [282, 244] on span "Create without photos" at bounding box center [257, 245] width 65 height 9
click at [225, 244] on input "Create without photos" at bounding box center [217, 245] width 16 height 16
checkbox input "true"
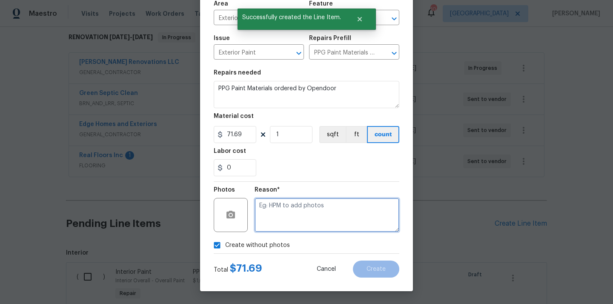
click at [295, 218] on textarea at bounding box center [326, 215] width 145 height 34
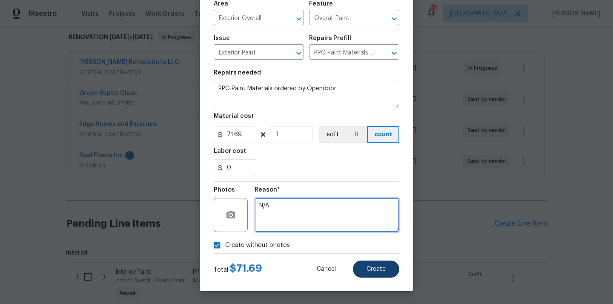
type textarea "N/A"
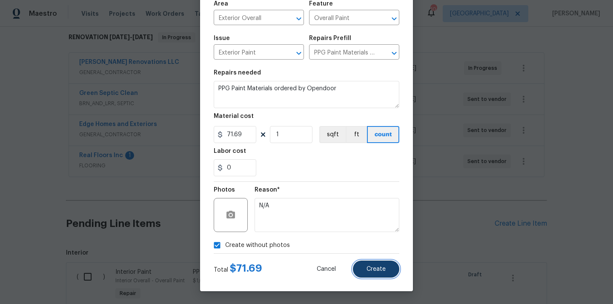
click at [373, 268] on span "Create" at bounding box center [375, 269] width 19 height 6
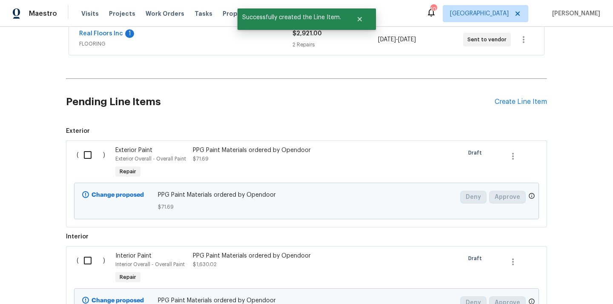
click at [87, 157] on input "checkbox" at bounding box center [91, 155] width 24 height 18
checkbox input "true"
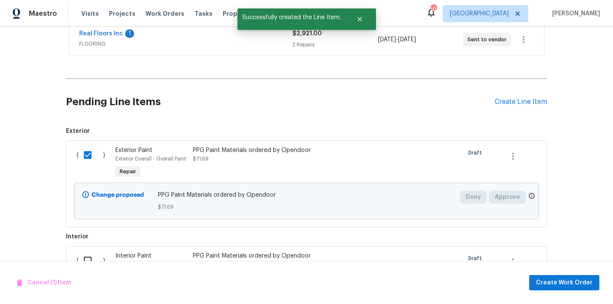
scroll to position [383, 0]
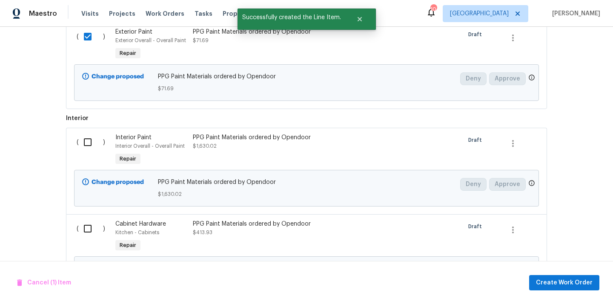
click at [85, 131] on div "( )" at bounding box center [93, 150] width 39 height 39
click at [86, 133] on input "checkbox" at bounding box center [91, 142] width 24 height 18
checkbox input "true"
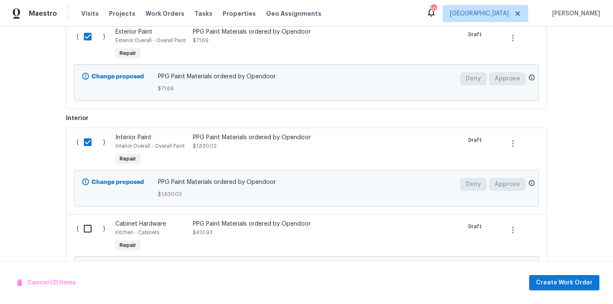
scroll to position [433, 0]
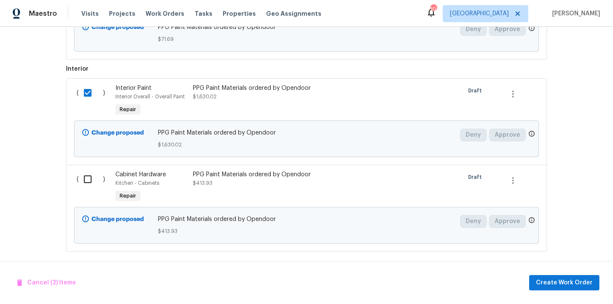
click at [91, 174] on input "checkbox" at bounding box center [91, 179] width 24 height 18
checkbox input "true"
click at [547, 278] on span "Create Work Order" at bounding box center [564, 282] width 57 height 11
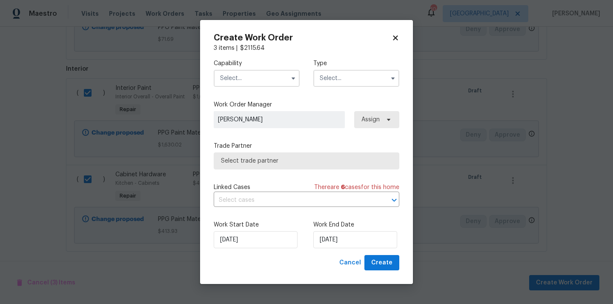
click at [275, 80] on input "text" at bounding box center [257, 78] width 86 height 17
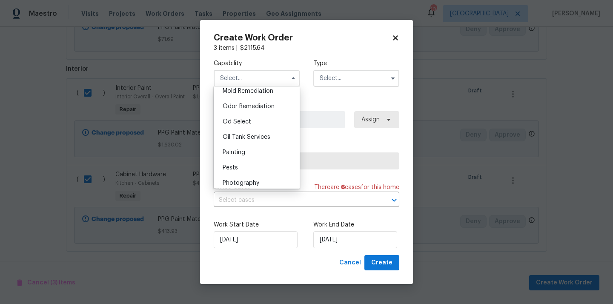
scroll to position [660, 0]
click at [269, 150] on div "Painting" at bounding box center [257, 150] width 82 height 15
type input "Painting"
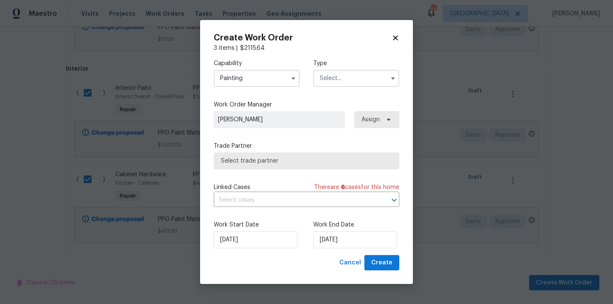
click at [348, 72] on input "text" at bounding box center [356, 78] width 86 height 17
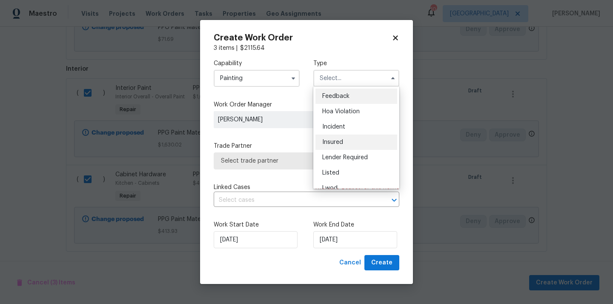
scroll to position [101, 0]
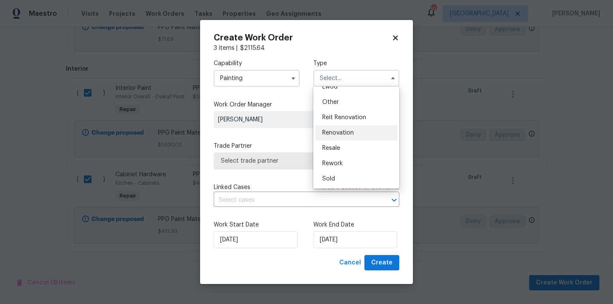
click at [344, 137] on div "Renovation" at bounding box center [356, 132] width 82 height 15
type input "Renovation"
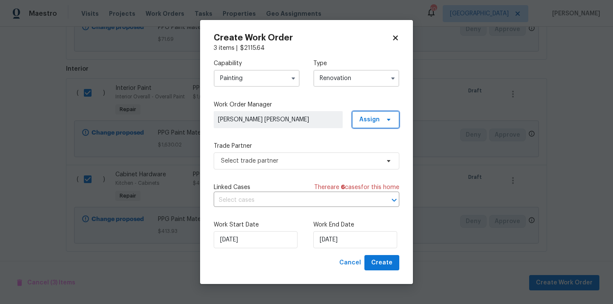
click at [374, 125] on span "Assign" at bounding box center [375, 119] width 47 height 17
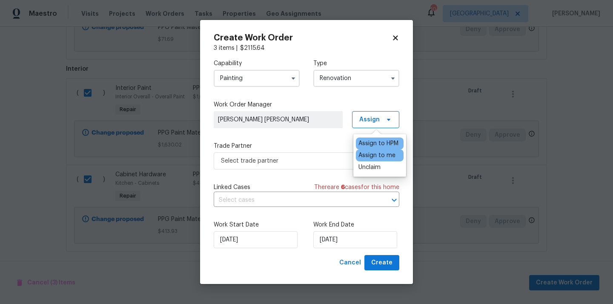
click at [372, 160] on div "Assign to me" at bounding box center [380, 155] width 48 height 12
click at [368, 160] on div "Assign to me" at bounding box center [380, 155] width 48 height 12
click at [372, 157] on div "Assign to me" at bounding box center [376, 155] width 37 height 9
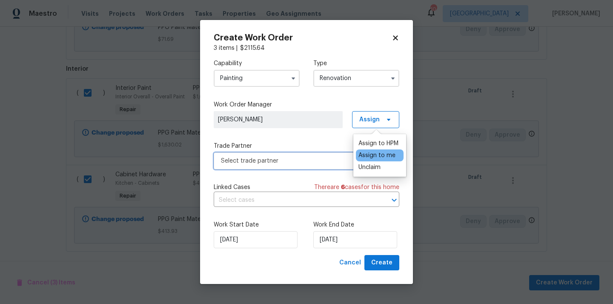
click at [319, 166] on span "Select trade partner" at bounding box center [306, 160] width 185 height 17
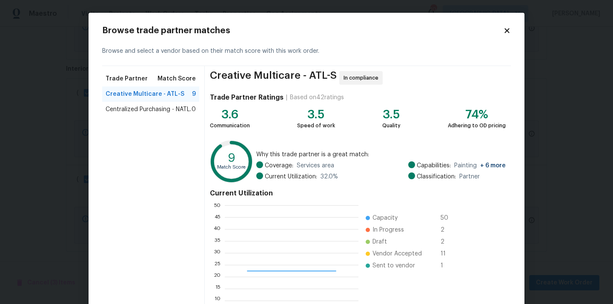
scroll to position [119, 134]
click at [158, 113] on span "Centralized Purchasing - NATL." at bounding box center [148, 109] width 86 height 9
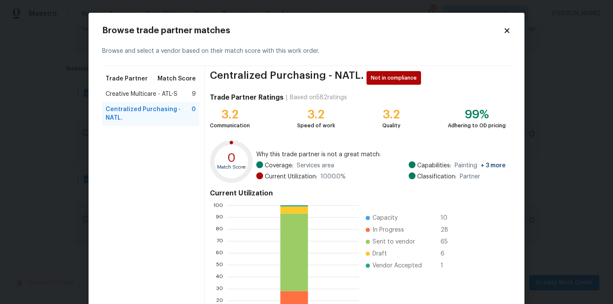
scroll to position [71, 0]
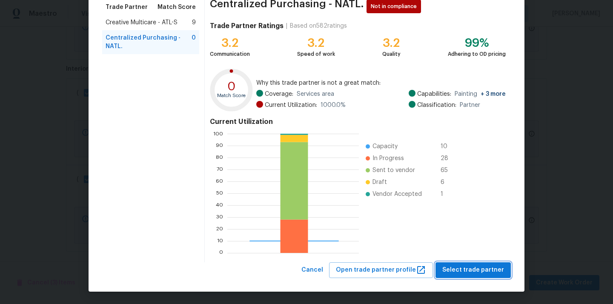
click at [483, 271] on span "Select trade partner" at bounding box center [473, 270] width 62 height 11
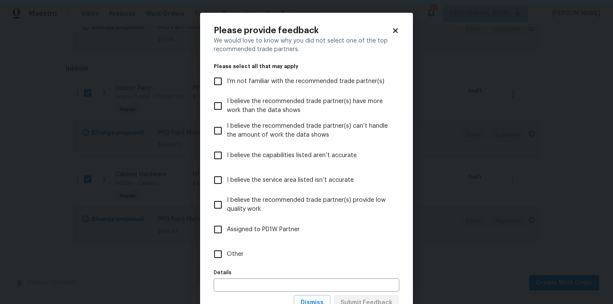
scroll to position [0, 0]
click at [348, 255] on label "Other" at bounding box center [300, 254] width 183 height 25
click at [227, 255] on input "Other" at bounding box center [218, 254] width 18 height 18
checkbox input "true"
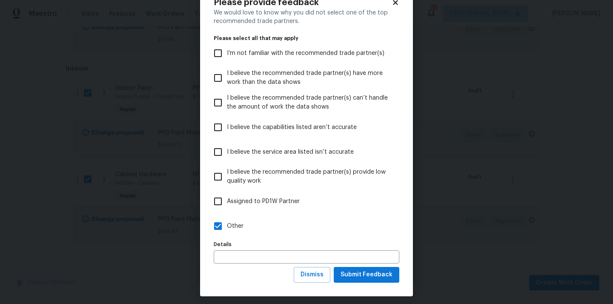
scroll to position [33, 0]
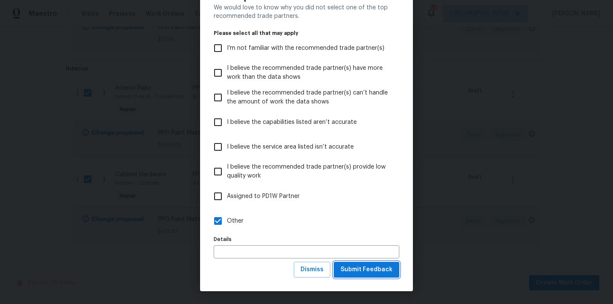
click at [361, 266] on span "Submit Feedback" at bounding box center [366, 269] width 52 height 11
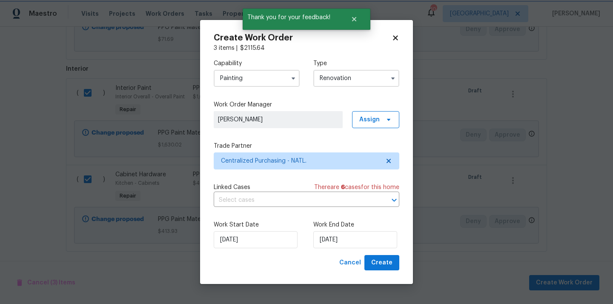
scroll to position [0, 0]
click at [382, 260] on span "Create" at bounding box center [381, 262] width 21 height 11
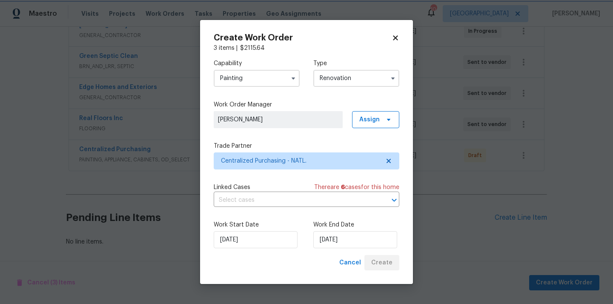
scroll to position [174, 0]
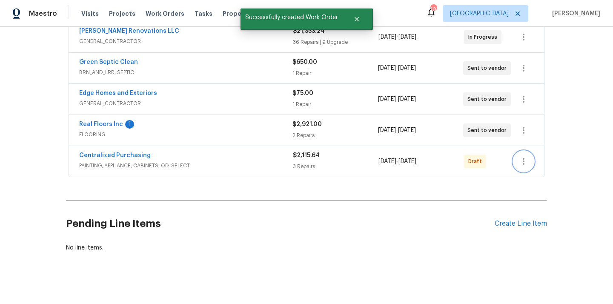
click at [525, 151] on button "button" at bounding box center [523, 161] width 20 height 20
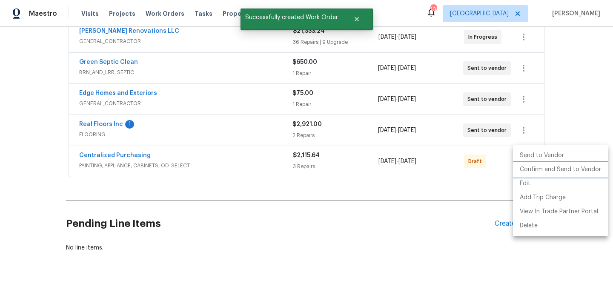
click at [525, 169] on li "Confirm and Send to Vendor" at bounding box center [560, 169] width 95 height 14
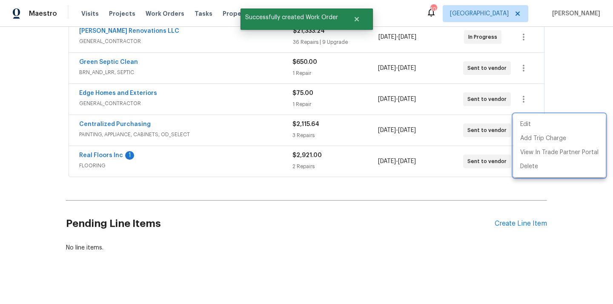
click at [138, 105] on div at bounding box center [306, 152] width 613 height 304
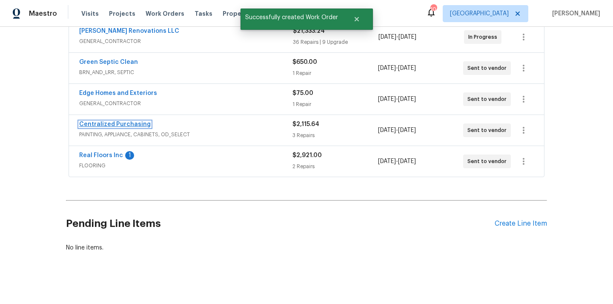
click at [127, 121] on link "Centralized Purchasing" at bounding box center [114, 124] width 71 height 6
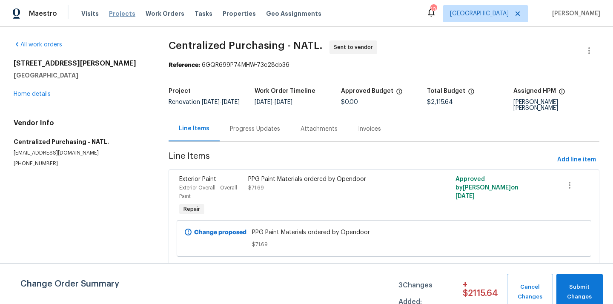
click at [119, 15] on span "Projects" at bounding box center [122, 13] width 26 height 9
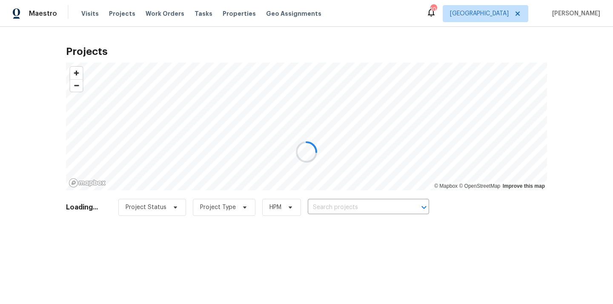
click at [510, 6] on div at bounding box center [306, 152] width 613 height 304
click at [505, 13] on div at bounding box center [306, 152] width 613 height 304
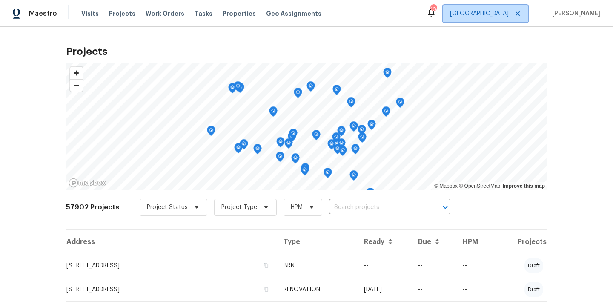
click at [505, 13] on span "[GEOGRAPHIC_DATA]" at bounding box center [479, 13] width 59 height 9
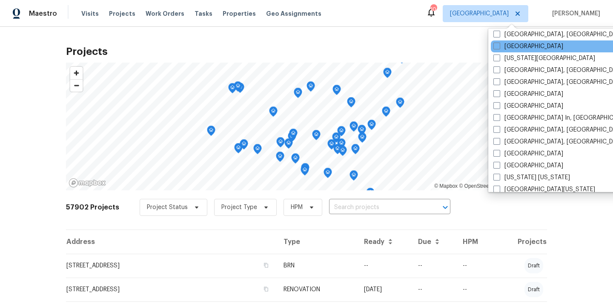
scroll to position [316, 0]
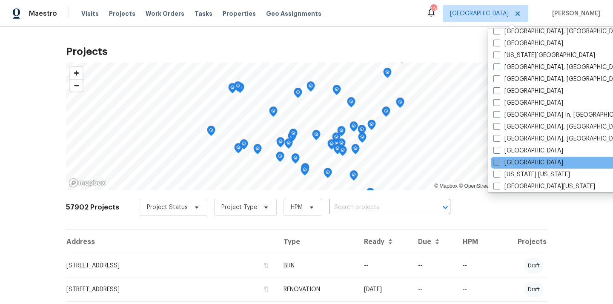
click at [517, 162] on label "Nashville" at bounding box center [528, 162] width 70 height 9
click at [499, 162] on input "Nashville" at bounding box center [496, 161] width 6 height 6
checkbox input "true"
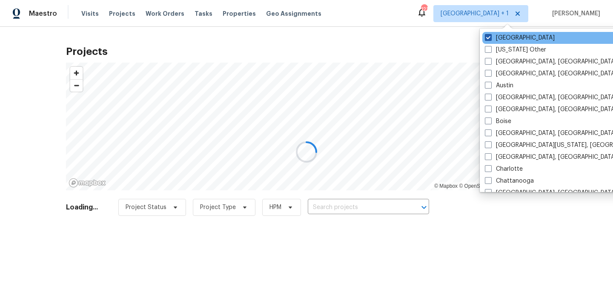
click at [501, 38] on label "[GEOGRAPHIC_DATA]" at bounding box center [520, 38] width 70 height 9
click at [490, 38] on input "[GEOGRAPHIC_DATA]" at bounding box center [488, 37] width 6 height 6
checkbox input "false"
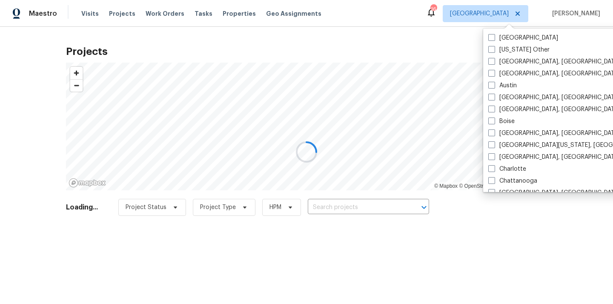
click at [356, 205] on div at bounding box center [306, 152] width 613 height 304
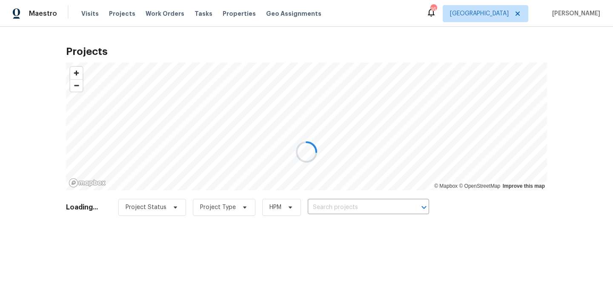
click at [356, 205] on div at bounding box center [306, 152] width 613 height 304
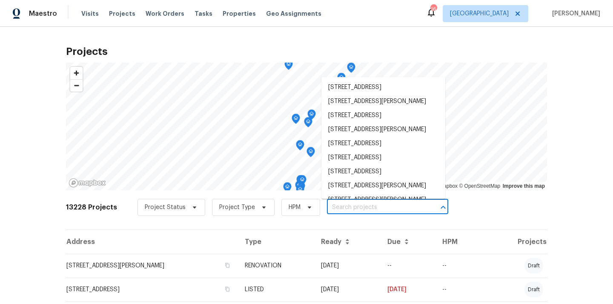
click at [355, 205] on input "text" at bounding box center [375, 207] width 97 height 13
paste input "3483 Big Springs Rd, Lebanon, TN 37090"
type input "3483 Big Springs Rd, Lebanon, TN 37090"
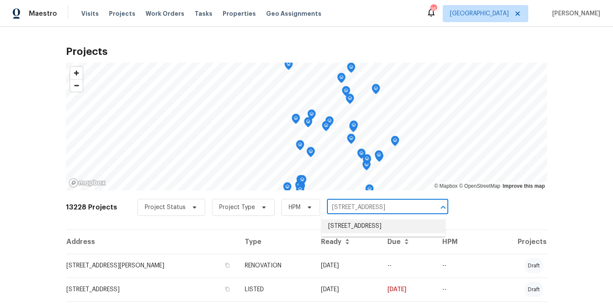
click at [345, 225] on li "3483 Big Springs Rd, Lebanon, TN 37090" at bounding box center [383, 226] width 124 height 14
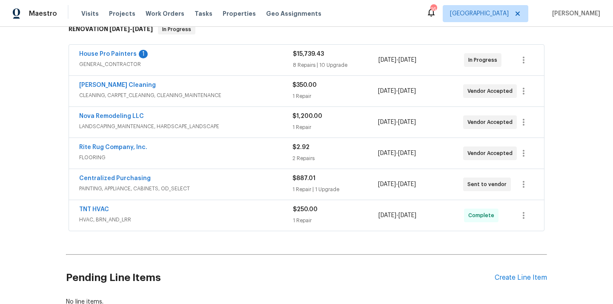
scroll to position [138, 0]
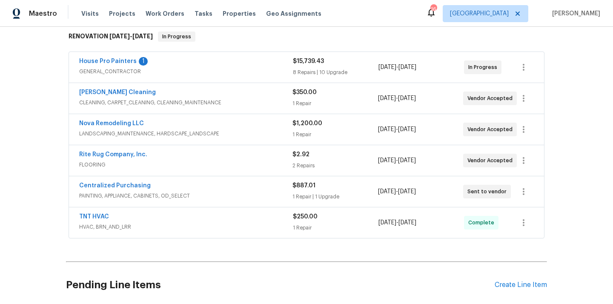
click at [130, 189] on span "Centralized Purchasing" at bounding box center [114, 185] width 71 height 9
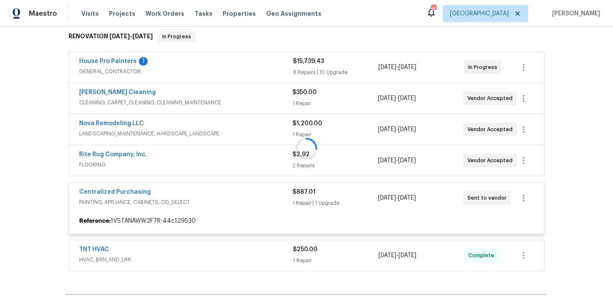
click at [128, 190] on div at bounding box center [306, 148] width 481 height 251
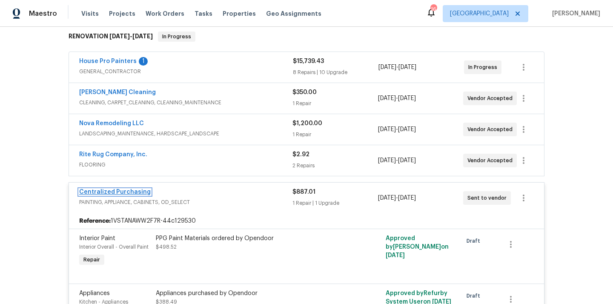
click at [126, 191] on link "Centralized Purchasing" at bounding box center [114, 192] width 71 height 6
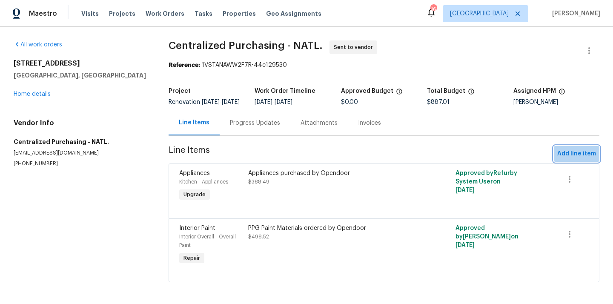
click at [582, 159] on span "Add line item" at bounding box center [576, 153] width 39 height 11
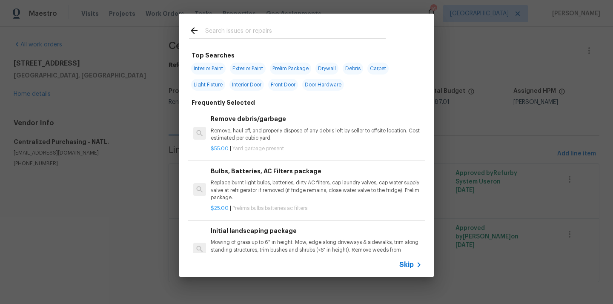
click at [356, 37] on input "text" at bounding box center [295, 32] width 180 height 13
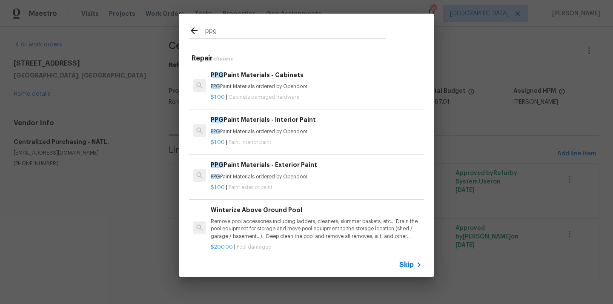
type input "ppg"
click at [291, 83] on div "PPG Paint Materials - Cabinets PPG Paint Materials ordered by Opendoor" at bounding box center [316, 80] width 211 height 20
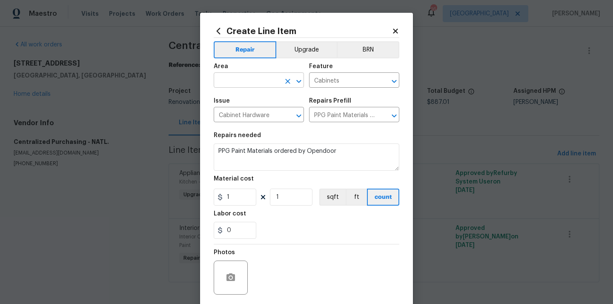
click at [259, 80] on input "text" at bounding box center [247, 80] width 66 height 13
click at [241, 100] on li "Kitchen" at bounding box center [259, 100] width 90 height 14
type input "Kitchen"
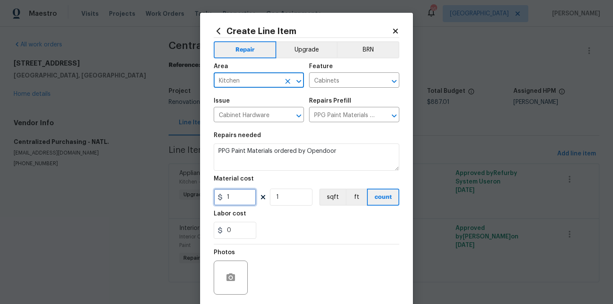
drag, startPoint x: 235, startPoint y: 197, endPoint x: 202, endPoint y: 197, distance: 32.3
click at [202, 197] on div "Create Line Item Repair Upgrade BRN Area Kitchen ​ Feature Cabinets ​ Issue Cab…" at bounding box center [306, 183] width 213 height 341
paste input "252.37"
type input "252.37"
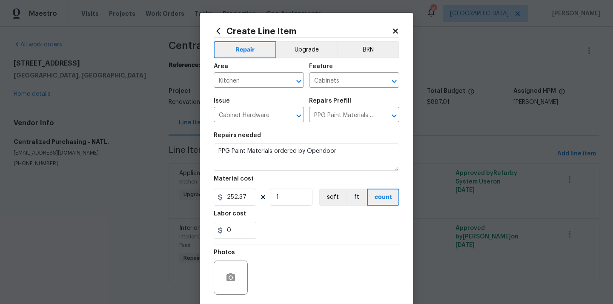
click at [283, 234] on div "0" at bounding box center [306, 230] width 185 height 17
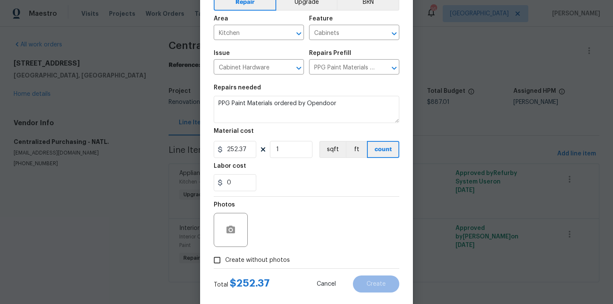
scroll to position [63, 0]
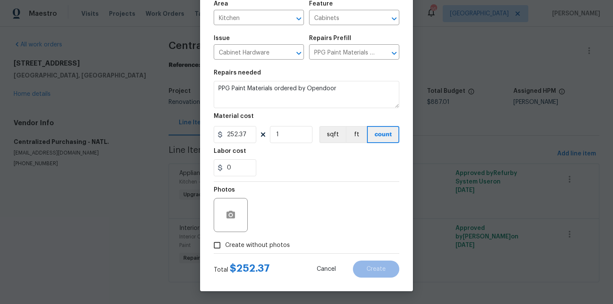
click at [282, 234] on div "Photos" at bounding box center [306, 209] width 185 height 55
click at [277, 240] on label "Create without photos" at bounding box center [249, 245] width 81 height 16
click at [225, 240] on input "Create without photos" at bounding box center [217, 245] width 16 height 16
checkbox input "true"
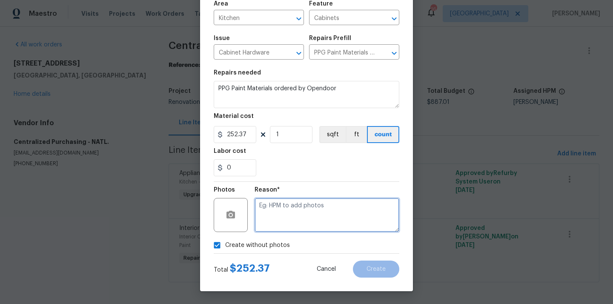
click at [292, 215] on textarea at bounding box center [326, 215] width 145 height 34
type textarea "N/A"
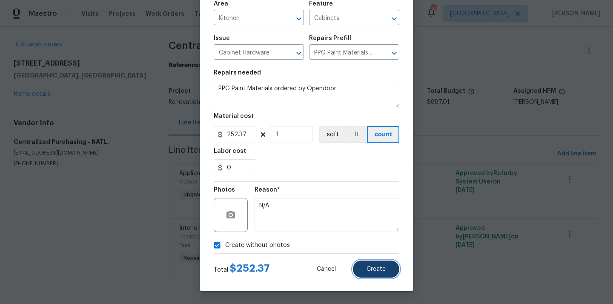
click at [373, 267] on span "Create" at bounding box center [375, 269] width 19 height 6
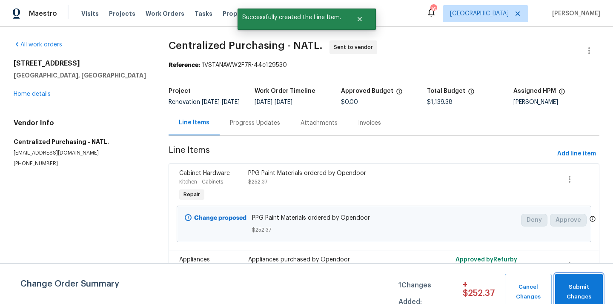
click at [584, 287] on span "Submit Changes" at bounding box center [578, 292] width 39 height 20
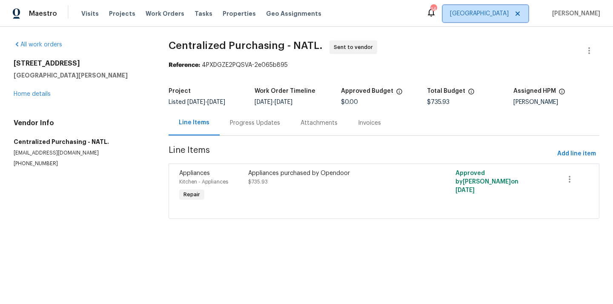
click at [501, 7] on span "[GEOGRAPHIC_DATA]" at bounding box center [485, 13] width 86 height 17
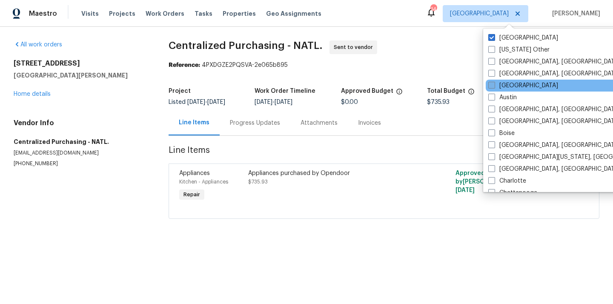
click at [515, 84] on label "[GEOGRAPHIC_DATA]" at bounding box center [523, 85] width 70 height 9
click at [493, 84] on input "[GEOGRAPHIC_DATA]" at bounding box center [491, 84] width 6 height 6
checkbox input "true"
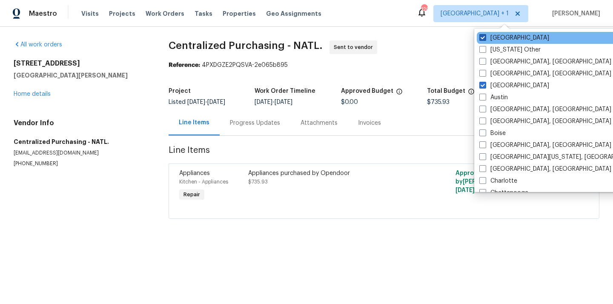
click at [495, 39] on label "[GEOGRAPHIC_DATA]" at bounding box center [514, 38] width 70 height 9
click at [485, 39] on input "[GEOGRAPHIC_DATA]" at bounding box center [482, 37] width 6 height 6
checkbox input "false"
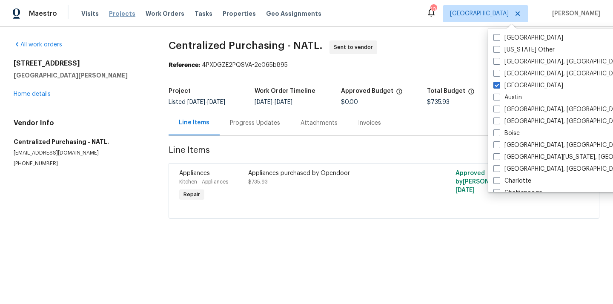
click at [121, 14] on span "Projects" at bounding box center [122, 13] width 26 height 9
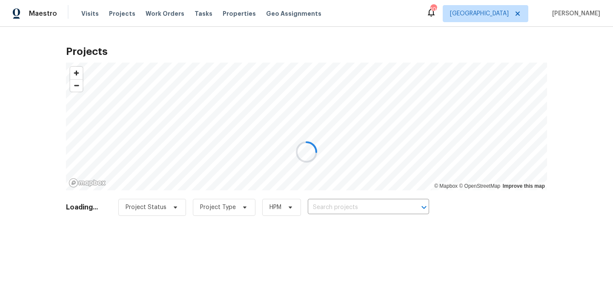
click at [376, 211] on div at bounding box center [306, 152] width 613 height 304
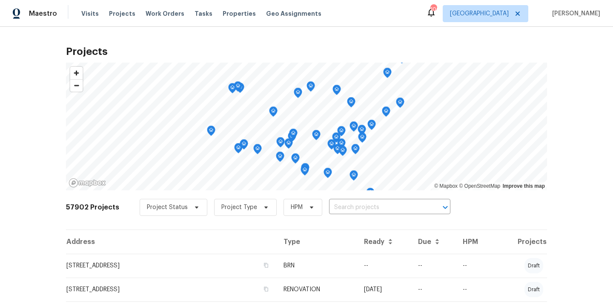
click at [376, 202] on input "text" at bounding box center [377, 207] width 97 height 13
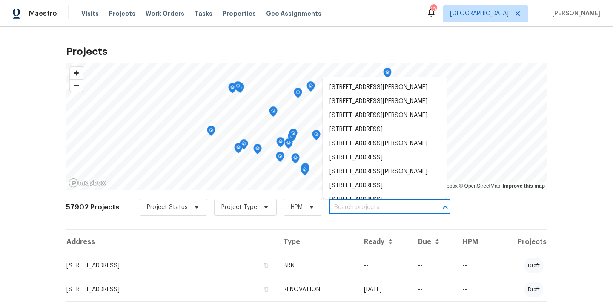
paste input "2811 Carnes Rd, Jonesboro, GA 30236"
type input "2811 Carnes Rd, Jonesboro, GA 30236"
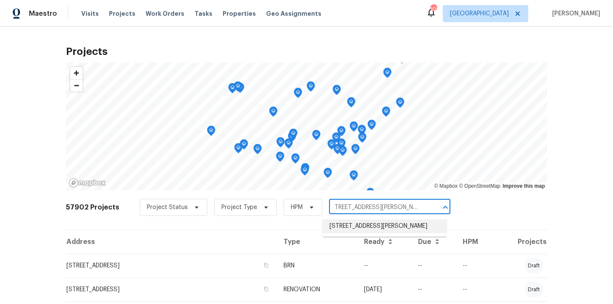
click at [376, 226] on li "2811 Carnes Rd, Jonesboro, GA 30236" at bounding box center [384, 226] width 124 height 14
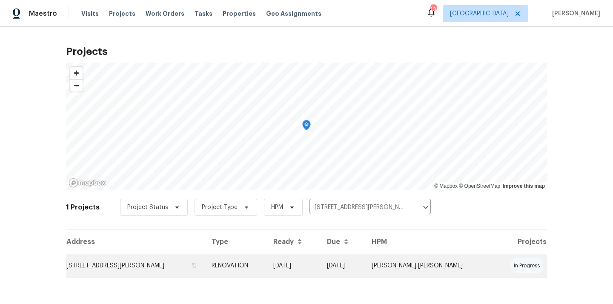
click at [365, 275] on td "10/10/25" at bounding box center [342, 266] width 45 height 24
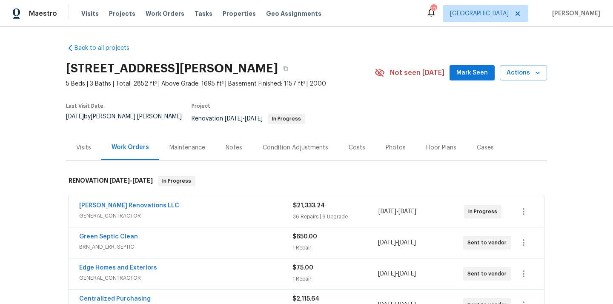
click at [262, 73] on h2 "2811 Carnes Rd, Jonesboro, GA 30236" at bounding box center [172, 68] width 212 height 9
copy h2 "30236"
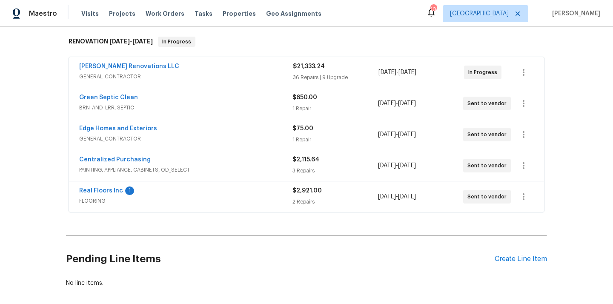
scroll to position [137, 0]
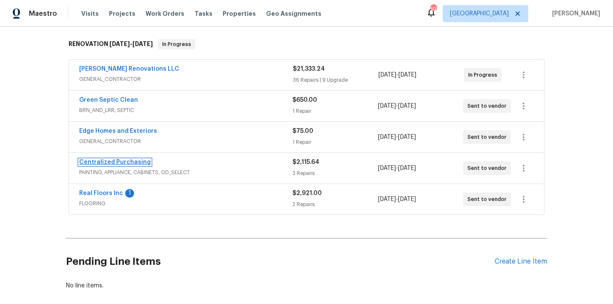
click at [109, 159] on link "Centralized Purchasing" at bounding box center [114, 162] width 71 height 6
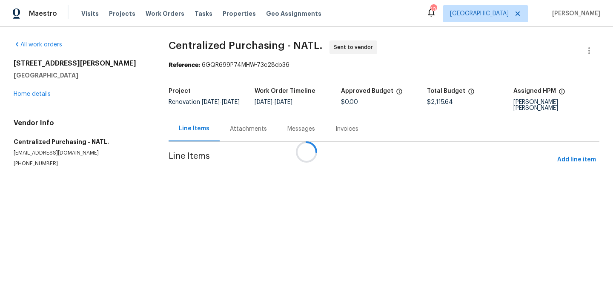
click at [568, 160] on div at bounding box center [306, 152] width 613 height 304
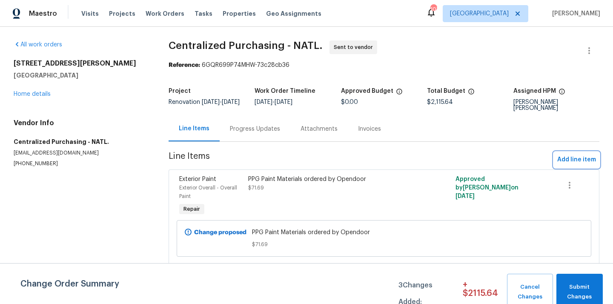
click at [576, 154] on button "Add line item" at bounding box center [576, 160] width 46 height 16
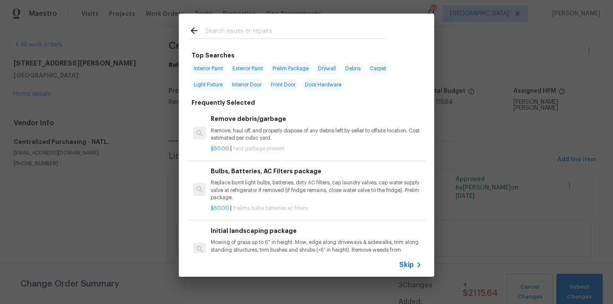
click at [305, 32] on input "text" at bounding box center [295, 32] width 180 height 13
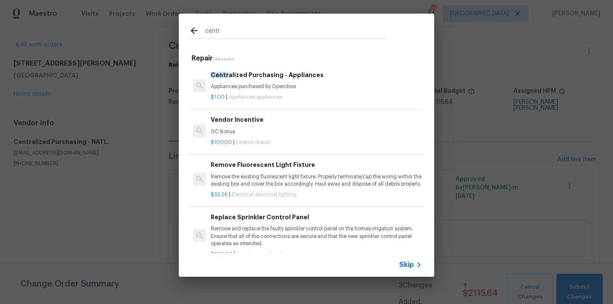
type input "centr"
click at [281, 91] on div "$1.00 | Appliances appliances" at bounding box center [316, 95] width 211 height 11
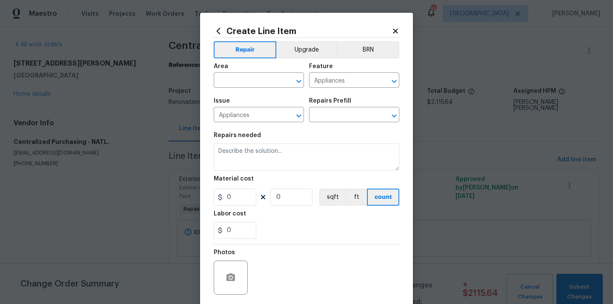
type input "Centralized Purchasing - Appliances $1.00"
type textarea "Appliances purchased by Opendoor"
type input "1"
click at [297, 49] on button "Upgrade" at bounding box center [306, 49] width 61 height 17
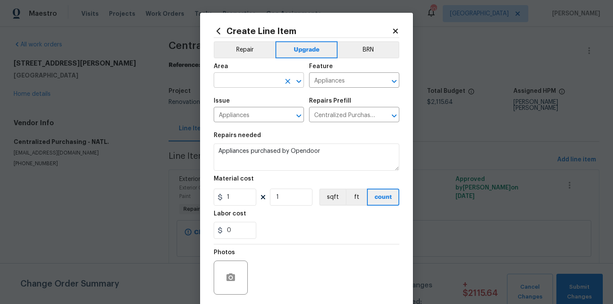
click at [268, 78] on input "text" at bounding box center [247, 80] width 66 height 13
click at [255, 94] on li "Kitchen" at bounding box center [259, 100] width 90 height 14
type input "Kitchen"
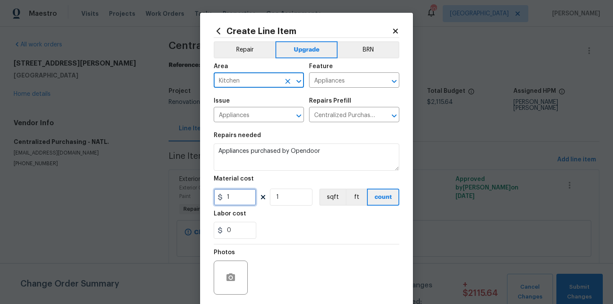
drag, startPoint x: 233, startPoint y: 197, endPoint x: 202, endPoint y: 193, distance: 31.3
click at [206, 196] on div "Create Line Item Repair Upgrade BRN Area Kitchen ​ Feature Appliances ​ Issue A…" at bounding box center [306, 183] width 213 height 341
paste input "188.03"
type input "1188.03"
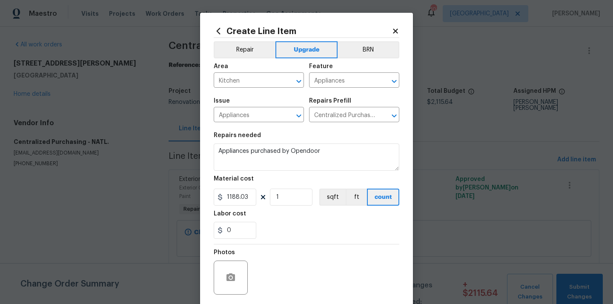
click at [259, 217] on div "Labor cost" at bounding box center [306, 216] width 185 height 11
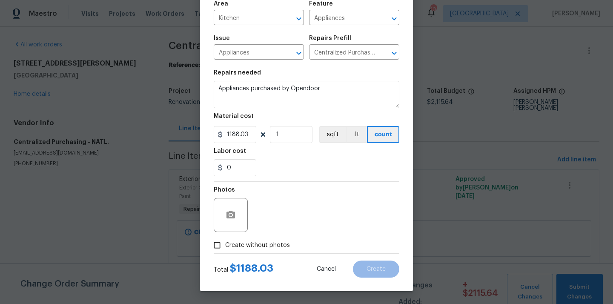
click at [255, 251] on label "Create without photos" at bounding box center [249, 245] width 81 height 16
click at [225, 251] on input "Create without photos" at bounding box center [217, 245] width 16 height 16
checkbox input "true"
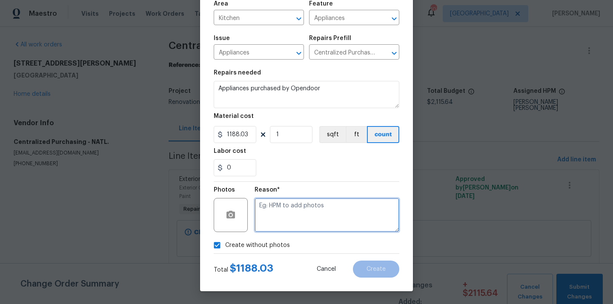
click at [279, 222] on textarea at bounding box center [326, 215] width 145 height 34
type textarea "N/A"
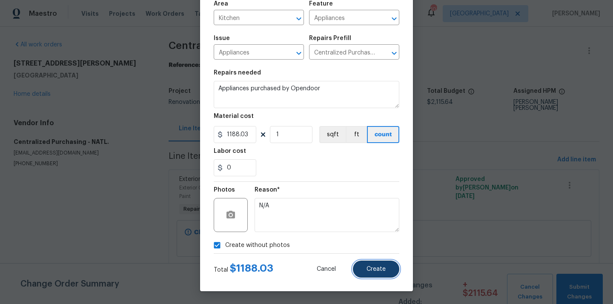
click at [369, 264] on button "Create" at bounding box center [376, 268] width 46 height 17
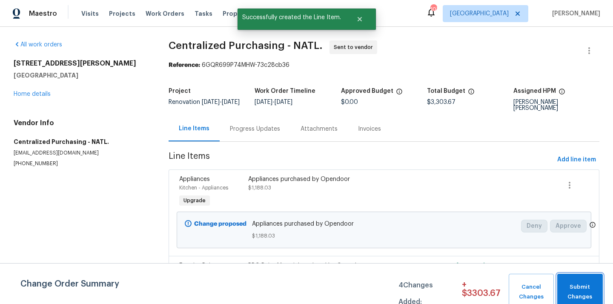
click at [585, 282] on span "Submit Changes" at bounding box center [579, 292] width 37 height 20
